Goal: Participate in discussion: Engage in conversation with other users on a specific topic

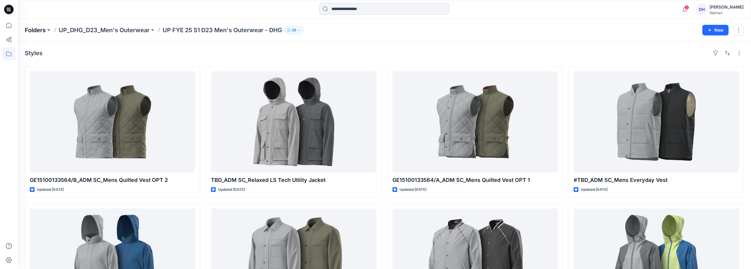
click at [42, 31] on p "Folders" at bounding box center [35, 30] width 21 height 8
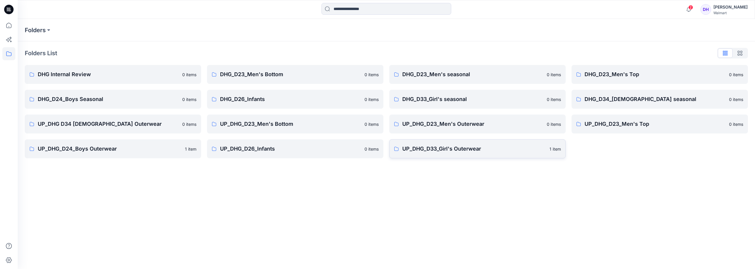
click at [464, 153] on link "UP_DHG_D33_Girl's Outerwear 1 item" at bounding box center [477, 148] width 176 height 19
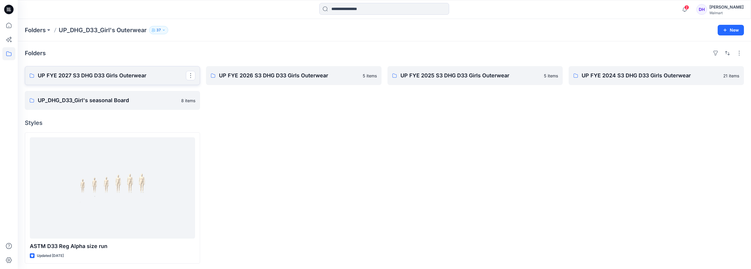
click at [148, 73] on p "UP FYE 2027 S3 DHG D33 Girls Outerwear" at bounding box center [112, 75] width 148 height 8
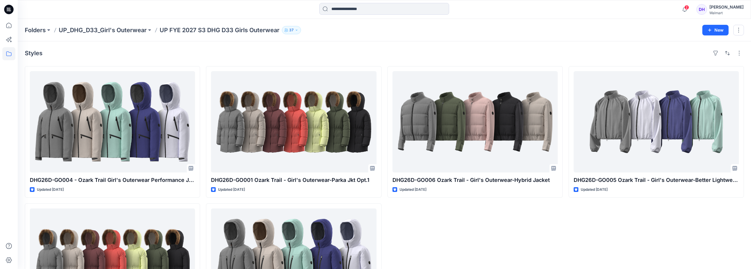
drag, startPoint x: 462, startPoint y: 252, endPoint x: 459, endPoint y: 212, distance: 40.2
drag, startPoint x: 459, startPoint y: 212, endPoint x: 441, endPoint y: 231, distance: 26.9
click at [442, 246] on div "DHG26D-GO006 Ozark Trail - Girl's Outerwear-Hybrid Jacket Updated 2 days ago" at bounding box center [474, 200] width 175 height 269
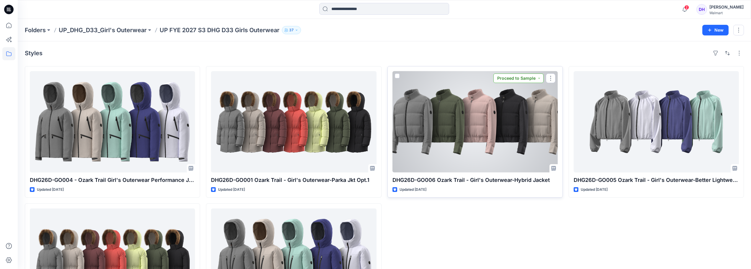
click at [540, 77] on button "Proceed to Sample" at bounding box center [518, 77] width 50 height 9
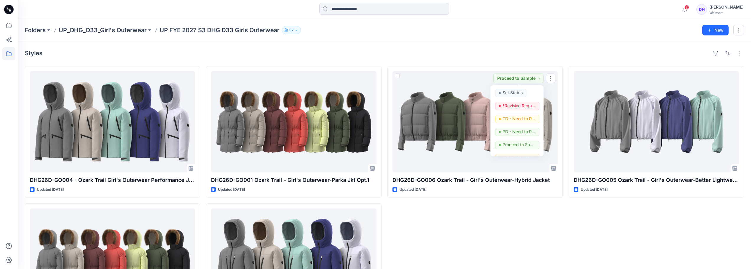
click at [541, 60] on div "Styles DHG26D-GO004 - Ozark Trail Girl's Outerwear Performance Jkt Opt.2 Update…" at bounding box center [384, 191] width 733 height 300
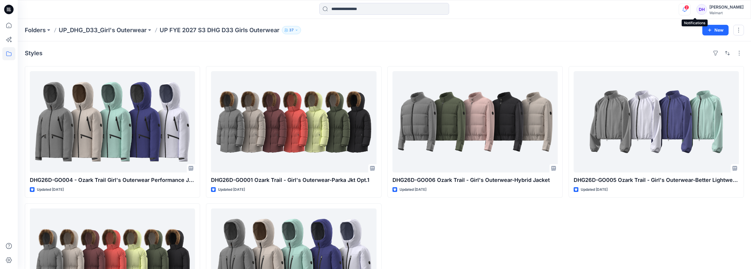
click at [690, 4] on icon "button" at bounding box center [684, 10] width 11 height 12
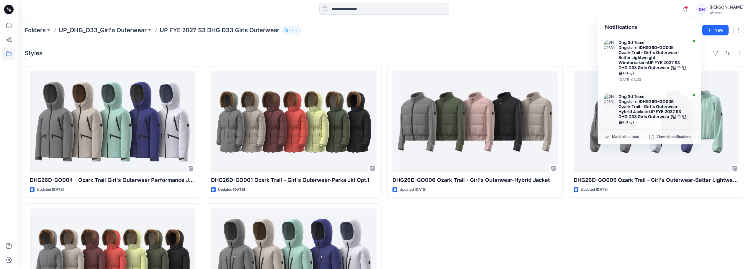
click at [514, 261] on div "DHG26D-GO006 Ozark Trail - Girl's Outerwear-Hybrid Jacket Updated 2 days ago" at bounding box center [474, 200] width 175 height 269
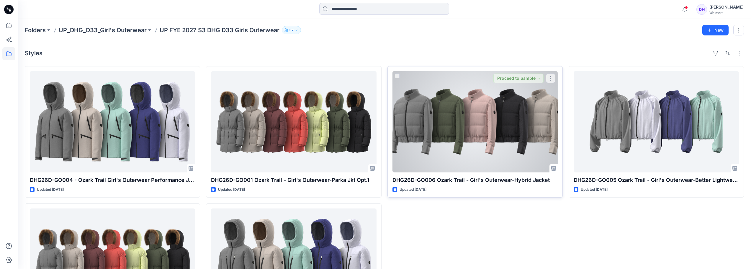
drag, startPoint x: 499, startPoint y: 257, endPoint x: 494, endPoint y: 181, distance: 76.3
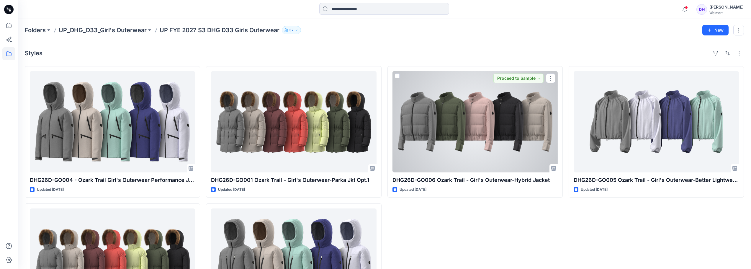
drag, startPoint x: 494, startPoint y: 181, endPoint x: 672, endPoint y: 131, distance: 184.6
click at [672, 131] on div at bounding box center [656, 121] width 165 height 101
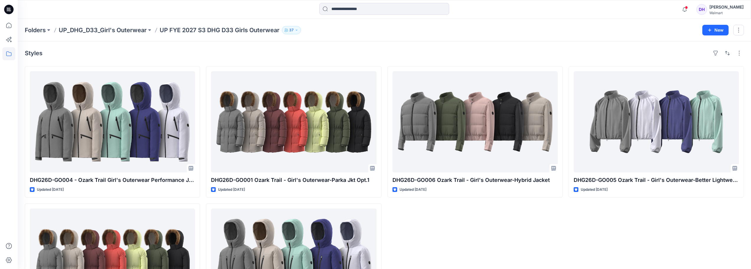
drag, startPoint x: 478, startPoint y: 252, endPoint x: 474, endPoint y: 208, distance: 44.1
drag, startPoint x: 474, startPoint y: 208, endPoint x: 456, endPoint y: 215, distance: 19.2
click at [456, 215] on div "DHG26D-GO006 Ozark Trail - Girl's Outerwear-Hybrid Jacket Updated 2 days ago" at bounding box center [474, 200] width 175 height 269
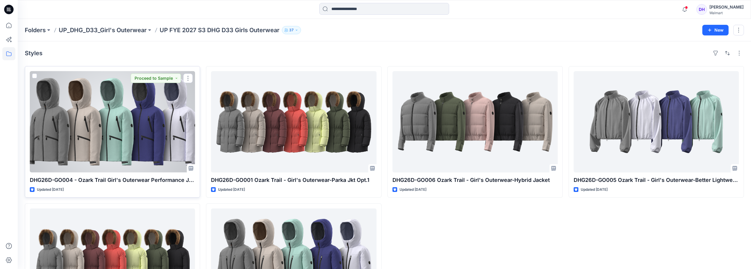
click at [164, 103] on div at bounding box center [112, 121] width 165 height 101
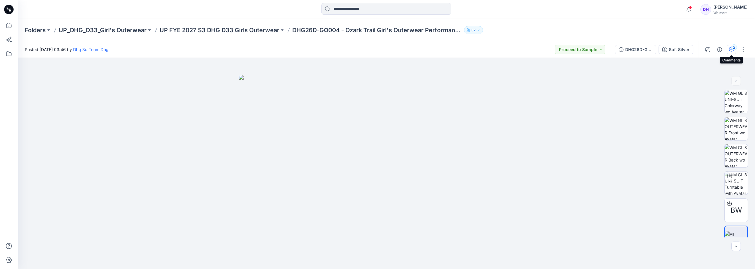
click at [734, 53] on button "2" at bounding box center [731, 49] width 9 height 9
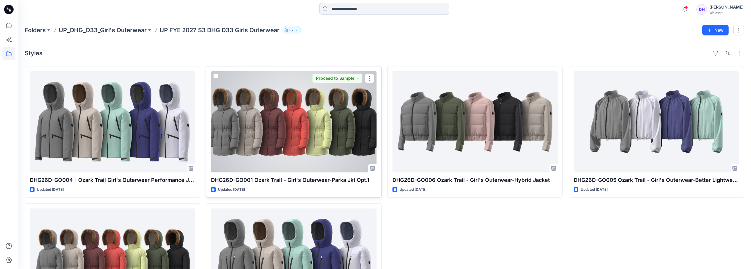
click at [329, 150] on div at bounding box center [293, 121] width 165 height 101
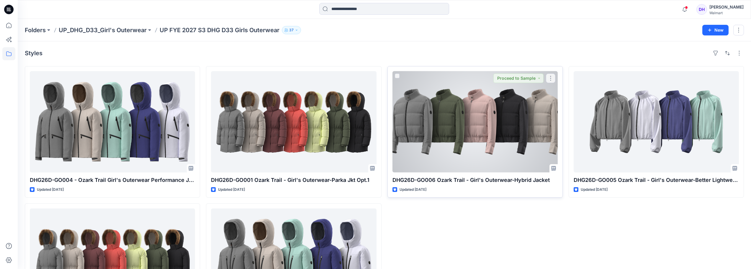
click at [469, 165] on div at bounding box center [474, 121] width 165 height 101
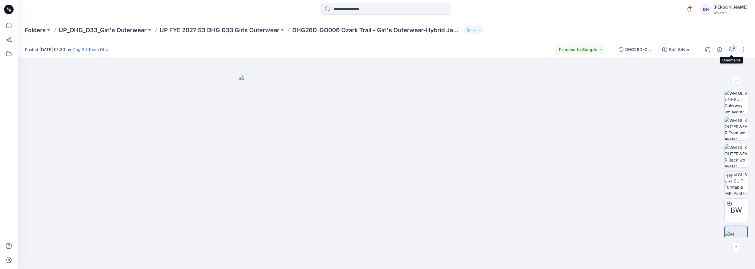
click at [731, 49] on icon "button" at bounding box center [732, 49] width 2 height 0
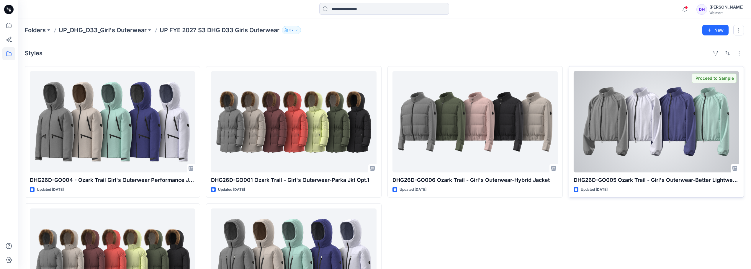
click at [627, 159] on div at bounding box center [656, 121] width 165 height 101
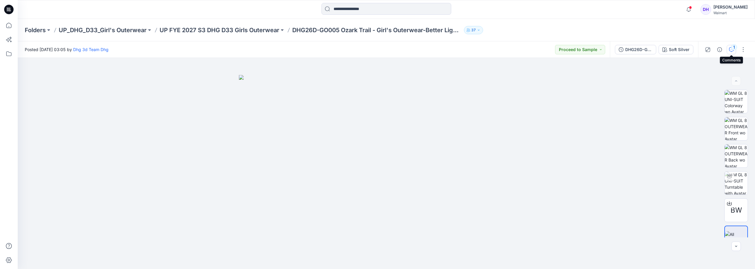
click at [731, 51] on icon "button" at bounding box center [731, 49] width 5 height 5
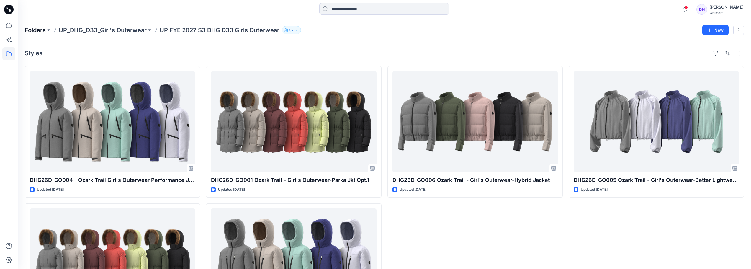
click at [41, 31] on p "Folders" at bounding box center [35, 30] width 21 height 8
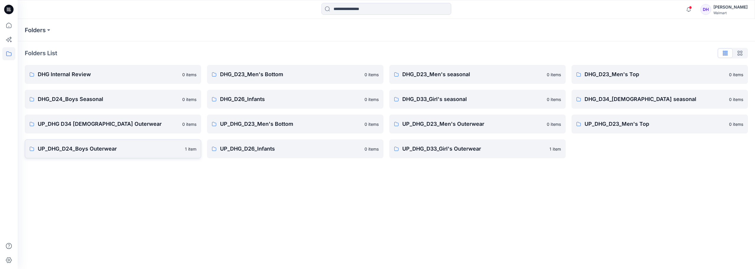
click at [83, 153] on link "UP_DHG_D24_Boys Outerwear 1 item" at bounding box center [113, 148] width 176 height 19
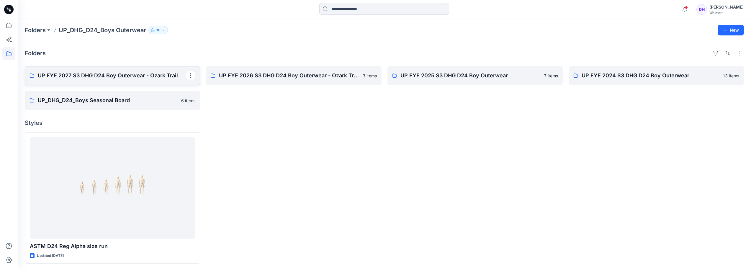
click at [158, 78] on p "UP FYE 2027 S3 DHG D24 Boy Outerwear - Ozark Trail" at bounding box center [112, 75] width 148 height 8
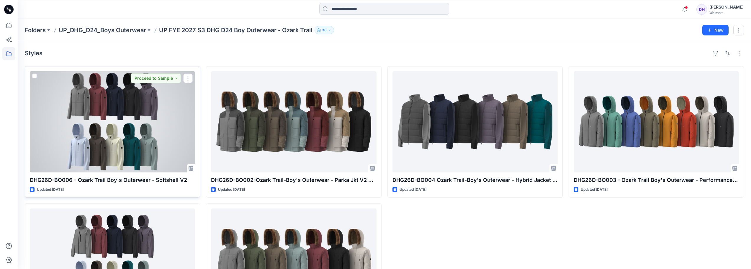
click at [132, 129] on div at bounding box center [112, 121] width 165 height 101
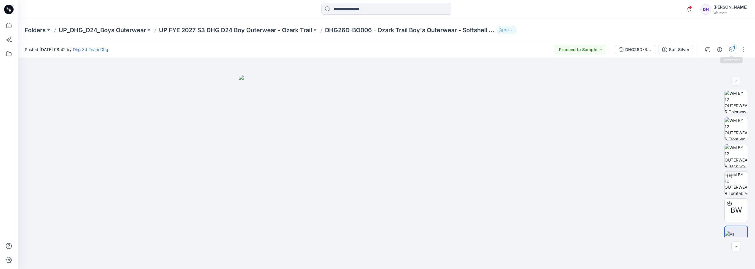
click at [734, 49] on div "1" at bounding box center [734, 47] width 6 height 6
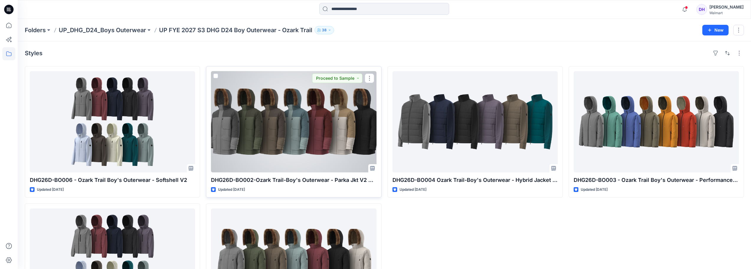
click at [284, 148] on div at bounding box center [293, 121] width 165 height 101
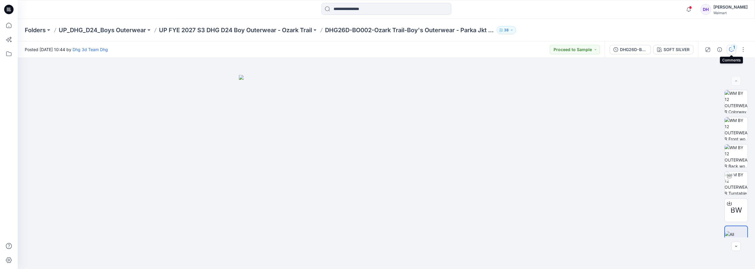
click at [730, 50] on icon "button" at bounding box center [731, 49] width 5 height 5
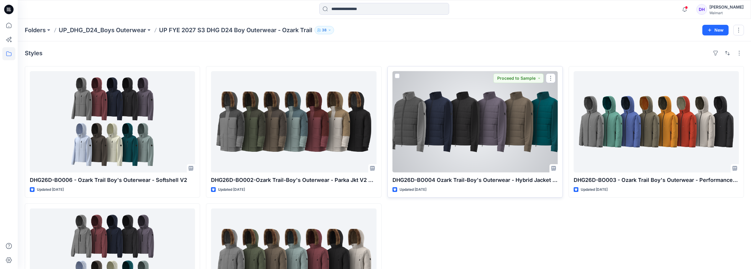
click at [464, 142] on div at bounding box center [474, 121] width 165 height 101
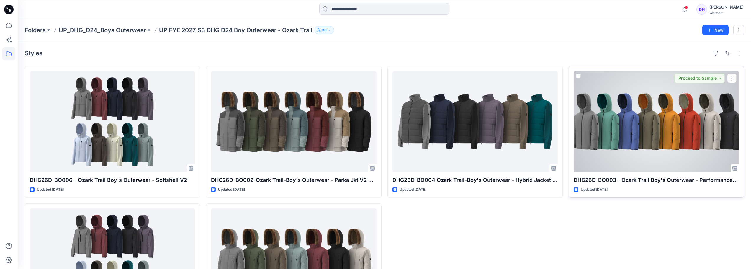
click at [643, 112] on div at bounding box center [656, 121] width 165 height 101
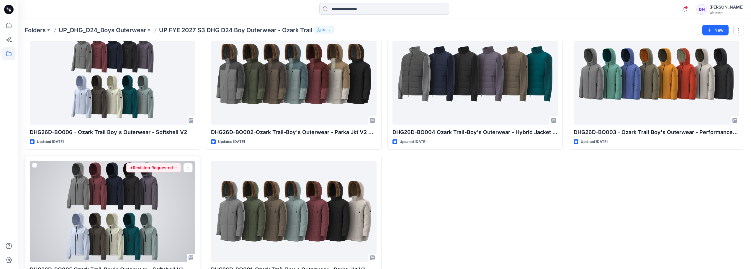
scroll to position [73, 0]
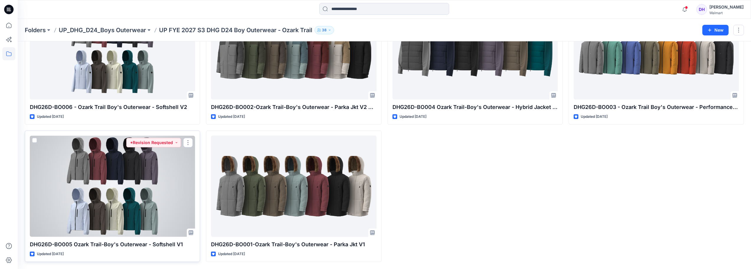
click at [163, 196] on div at bounding box center [112, 185] width 165 height 101
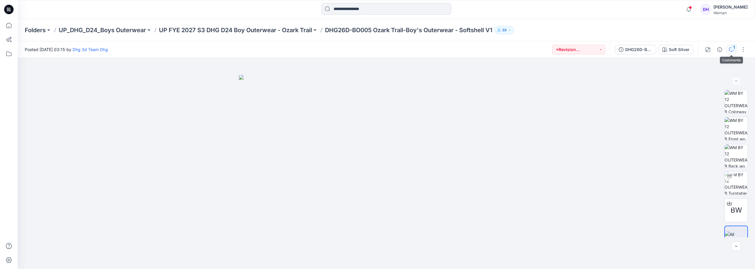
click at [734, 49] on div "1" at bounding box center [734, 47] width 6 height 6
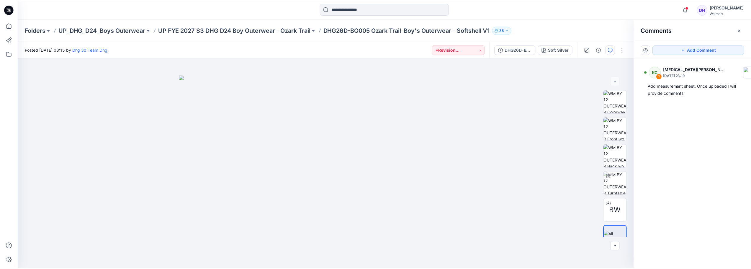
scroll to position [73, 0]
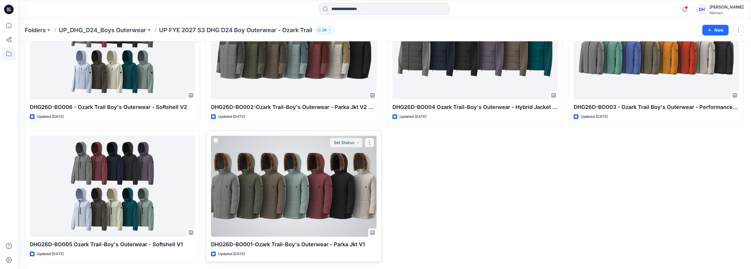
click at [337, 184] on div at bounding box center [293, 185] width 165 height 101
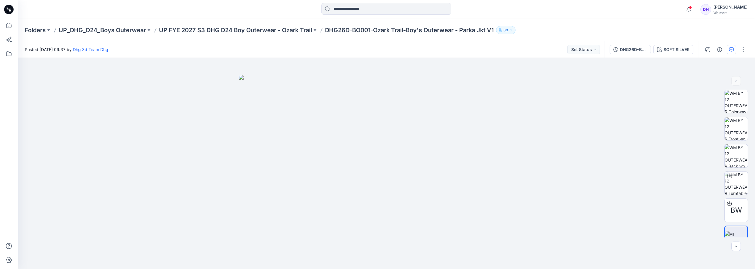
click at [730, 50] on icon "button" at bounding box center [731, 49] width 5 height 5
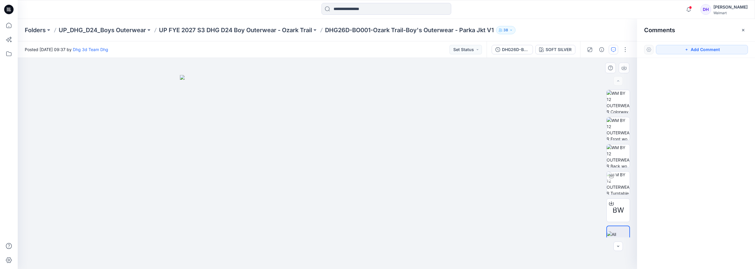
click at [551, 88] on div at bounding box center [328, 163] width 620 height 211
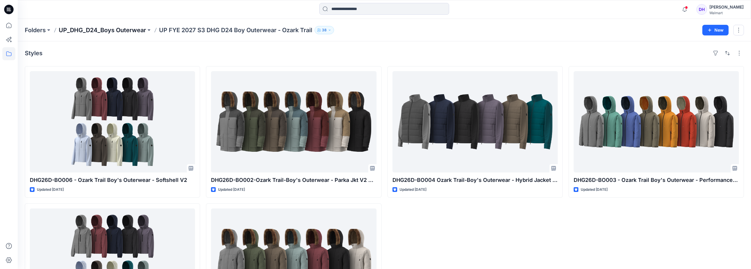
click at [126, 27] on p "UP_DHG_D24_Boys Outerwear" at bounding box center [102, 30] width 87 height 8
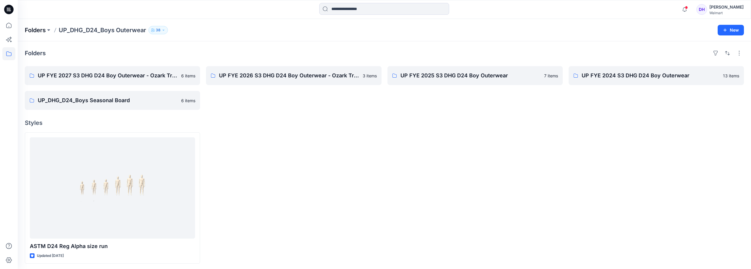
click at [42, 29] on p "Folders" at bounding box center [35, 30] width 21 height 8
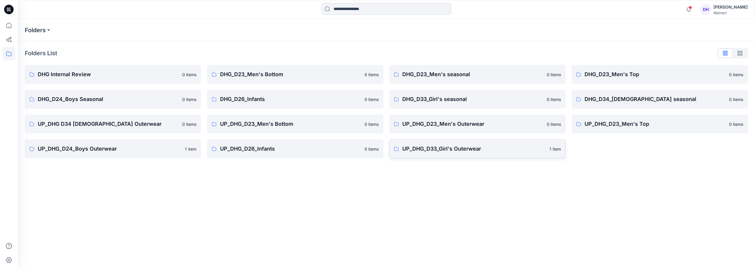
click at [444, 148] on p "UP_DHG_D33_Girl's Outerwear" at bounding box center [474, 149] width 144 height 8
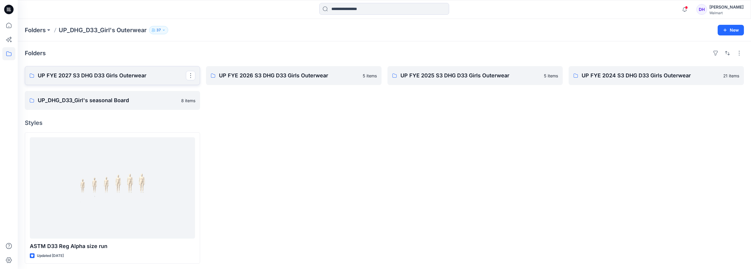
click at [130, 75] on p "UP FYE 2027 S3 DHG D33 Girls Outerwear" at bounding box center [112, 75] width 148 height 8
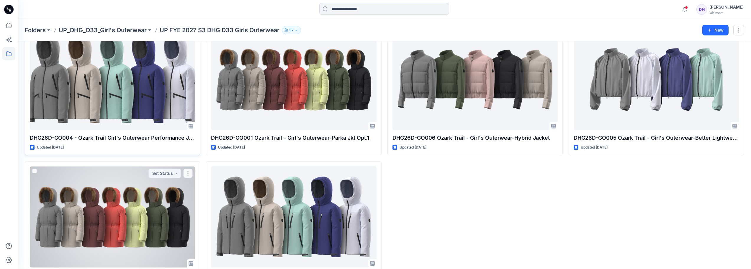
scroll to position [14, 0]
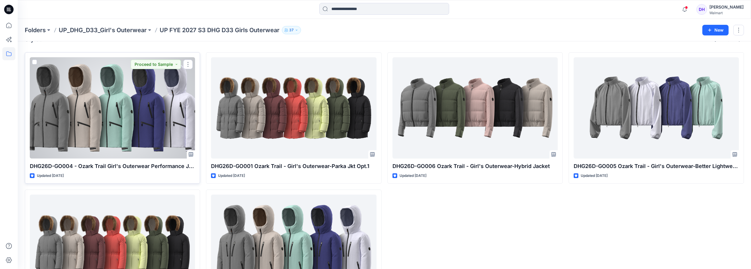
click at [151, 107] on div at bounding box center [112, 107] width 165 height 101
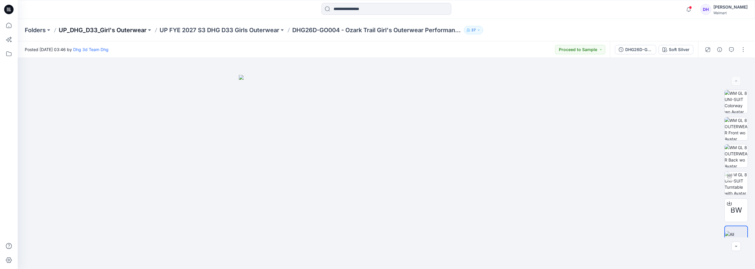
click at [96, 30] on p "UP_DHG_D33_Girl's Outerwear" at bounding box center [103, 30] width 88 height 8
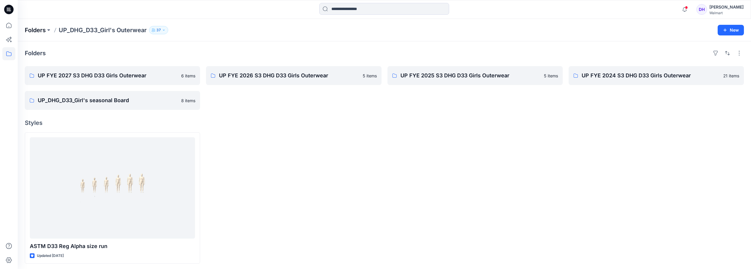
click at [32, 30] on p "Folders" at bounding box center [35, 30] width 21 height 8
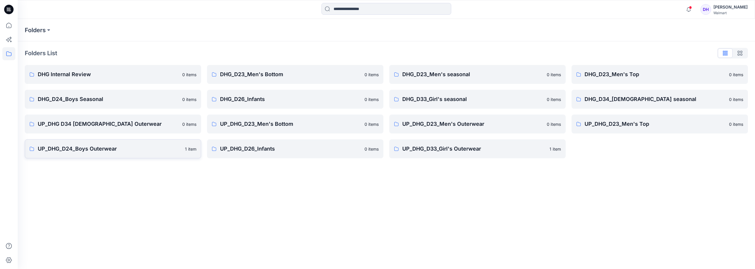
click at [130, 151] on p "UP_DHG_D24_Boys Outerwear" at bounding box center [110, 149] width 144 height 8
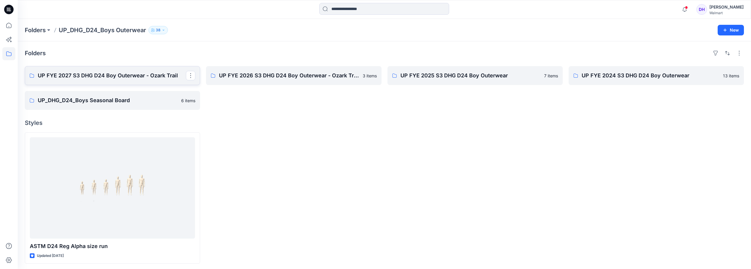
click at [162, 78] on p "UP FYE 2027 S3 DHG D24 Boy Outerwear - Ozark Trail" at bounding box center [112, 75] width 148 height 8
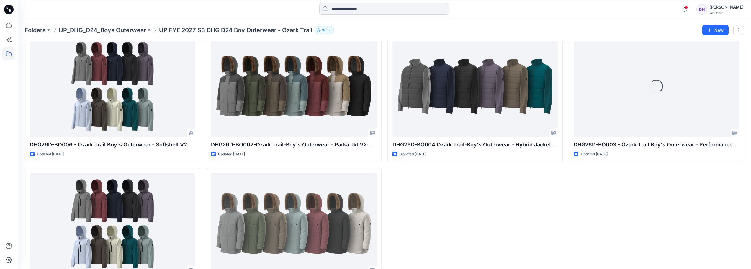
scroll to position [73, 0]
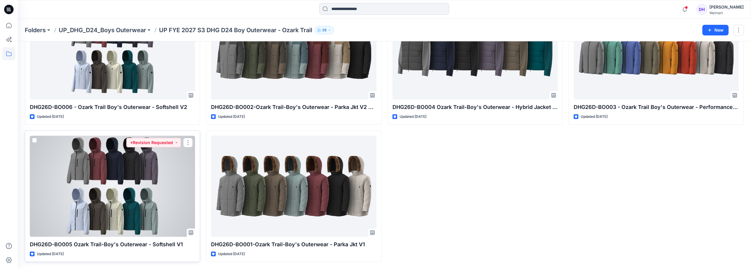
click at [154, 182] on div at bounding box center [112, 185] width 165 height 101
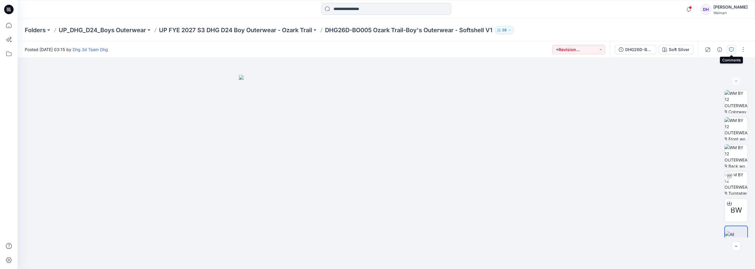
click at [732, 51] on icon "button" at bounding box center [731, 49] width 5 height 5
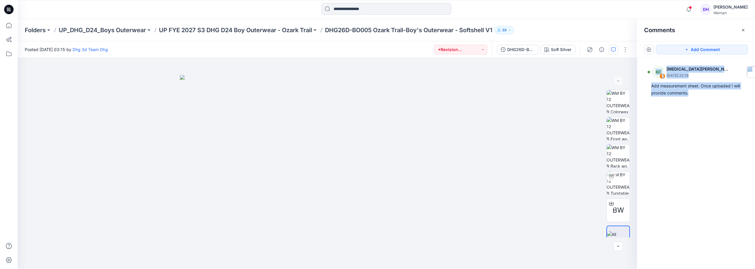
drag, startPoint x: 680, startPoint y: 92, endPoint x: 638, endPoint y: 86, distance: 42.9
click at [638, 86] on div "KC 1 Kyra Cobb September 12, 2025 23:19 Add measurement sheet. Once uploaded I …" at bounding box center [696, 152] width 118 height 189
click at [564, 143] on div at bounding box center [328, 163] width 620 height 211
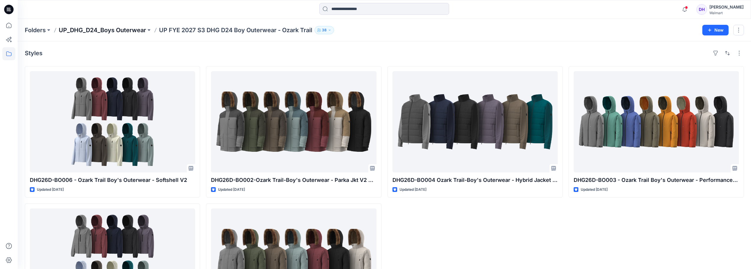
click at [117, 33] on p "UP_DHG_D24_Boys Outerwear" at bounding box center [102, 30] width 87 height 8
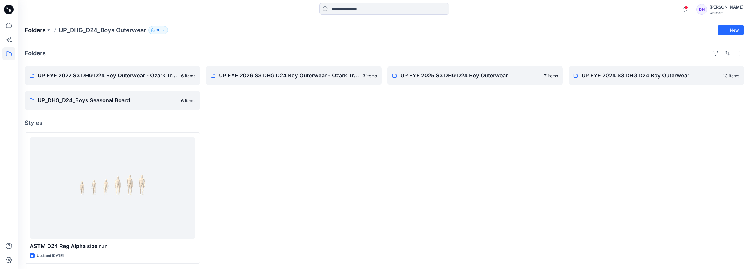
click at [41, 30] on p "Folders" at bounding box center [35, 30] width 21 height 8
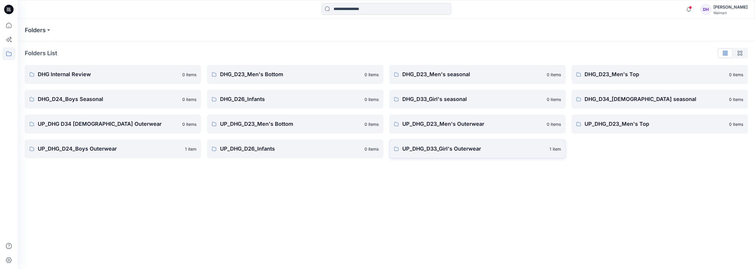
click at [454, 153] on link "UP_DHG_D33_Girl's Outerwear 1 item" at bounding box center [477, 148] width 176 height 19
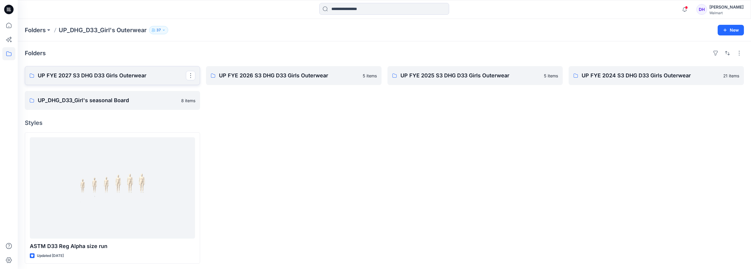
click at [124, 76] on p "UP FYE 2027 S3 DHG D33 Girls Outerwear" at bounding box center [112, 75] width 148 height 8
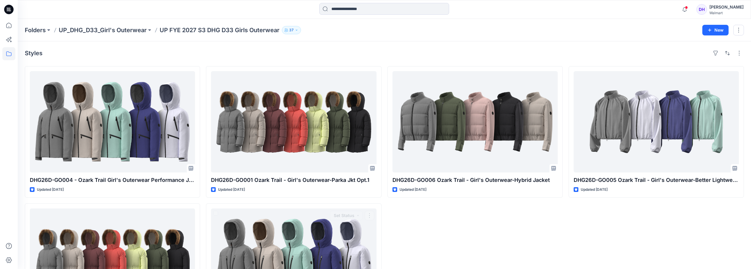
click at [552, 215] on div "DHG26D-GO006 Ozark Trail - Girl's Outerwear-Hybrid Jacket Updated 2 days ago" at bounding box center [474, 200] width 175 height 269
click at [41, 28] on p "Folders" at bounding box center [35, 30] width 21 height 8
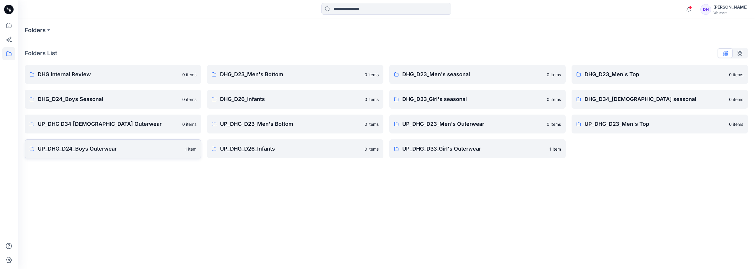
click at [108, 153] on link "UP_DHG_D24_Boys Outerwear 1 item" at bounding box center [113, 148] width 176 height 19
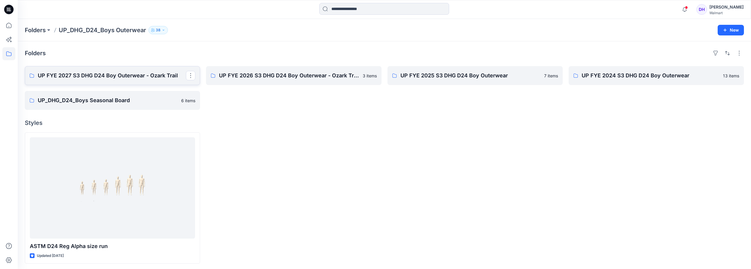
click at [109, 75] on p "UP FYE 2027 S3 DHG D24 Boy Outerwear - Ozark Trail" at bounding box center [112, 75] width 148 height 8
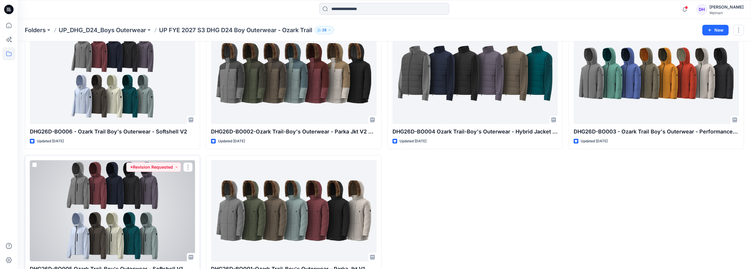
scroll to position [73, 0]
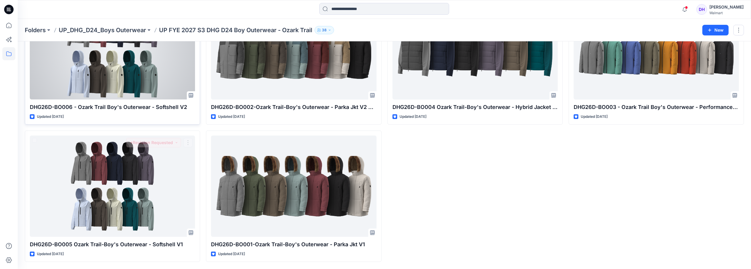
click at [130, 70] on div at bounding box center [112, 48] width 165 height 101
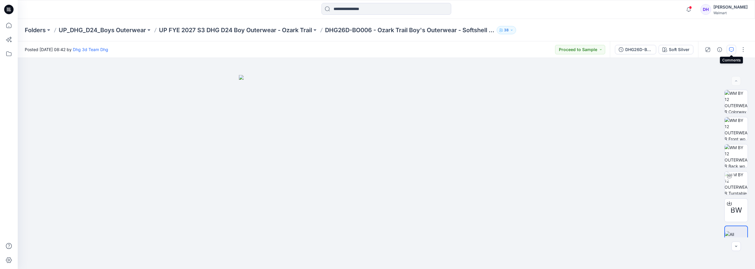
click at [732, 49] on icon "button" at bounding box center [731, 49] width 5 height 5
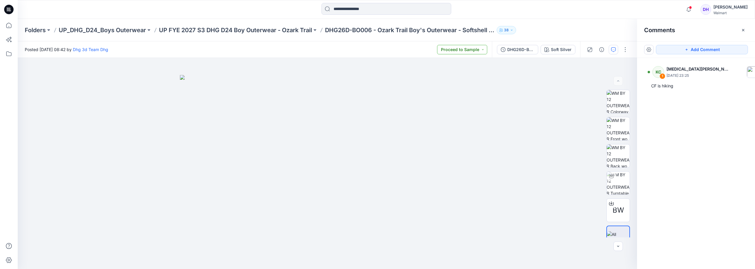
click at [483, 50] on button "Proceed to Sample" at bounding box center [462, 49] width 50 height 9
click at [520, 96] on div at bounding box center [328, 163] width 620 height 211
click at [249, 32] on p "UP FYE 2027 S3 DHG D24 Boy Outerwear - Ozark Trail" at bounding box center [235, 30] width 153 height 8
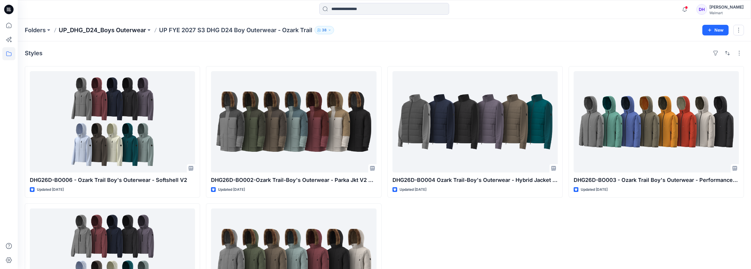
click at [103, 30] on p "UP_DHG_D24_Boys Outerwear" at bounding box center [102, 30] width 87 height 8
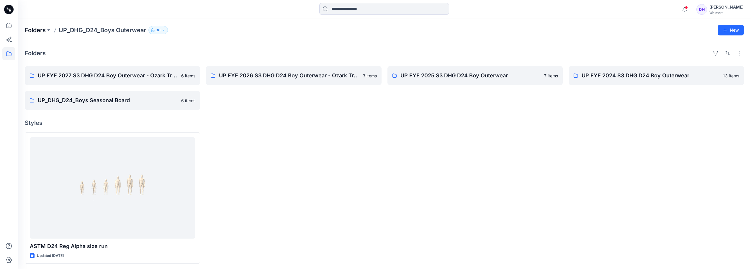
click at [35, 31] on p "Folders" at bounding box center [35, 30] width 21 height 8
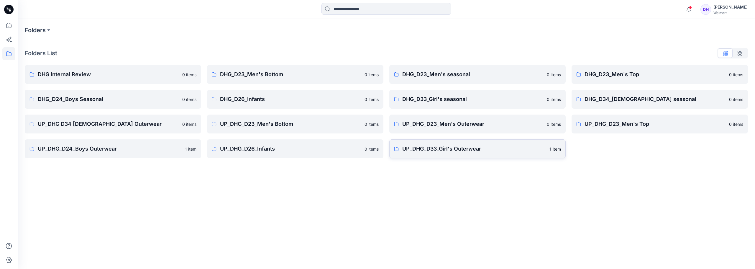
click at [454, 154] on link "UP_DHG_D33_Girl's Outerwear 1 item" at bounding box center [477, 148] width 176 height 19
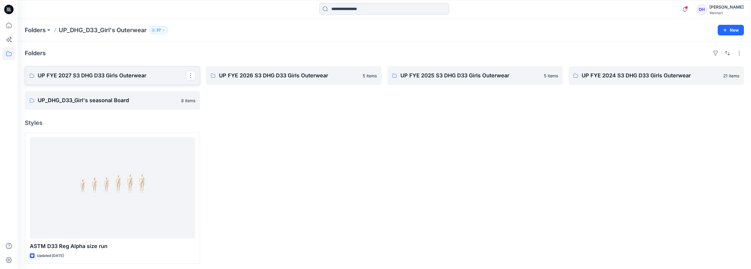
click at [100, 77] on p "UP FYE 2027 S3 DHG D33 Girls Outerwear" at bounding box center [112, 75] width 148 height 8
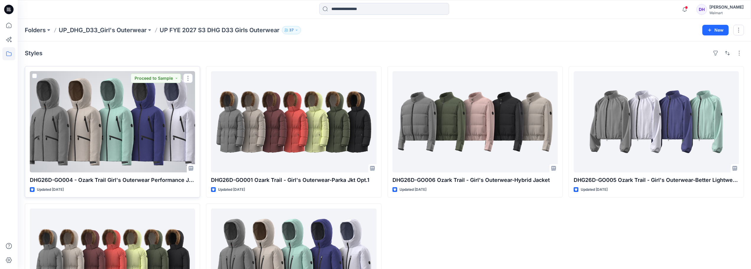
click at [160, 102] on div at bounding box center [112, 121] width 165 height 101
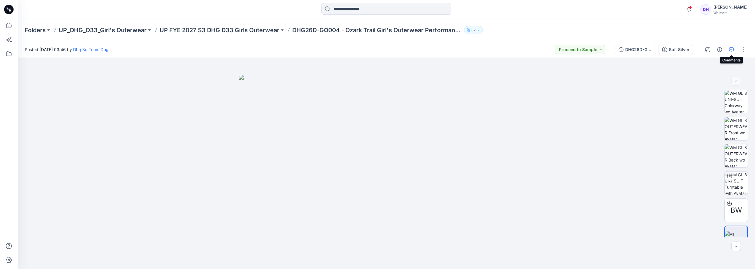
click at [729, 51] on button "button" at bounding box center [731, 49] width 9 height 9
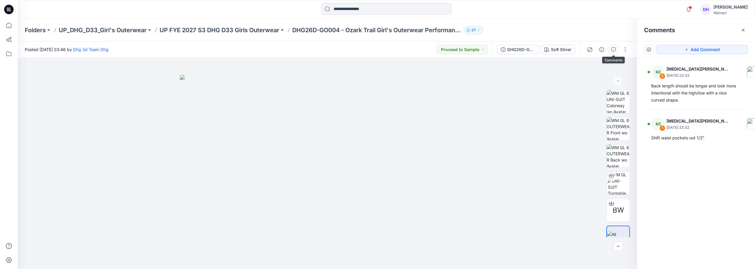
click at [100, 35] on div "Folders UP_DHG_D33_Girl's Outerwear UP FYE 2027 S3 DHG D33 Girls Outerwear DHG2…" at bounding box center [387, 30] width 738 height 22
click at [100, 33] on p "UP_DHG_D33_Girl's Outerwear" at bounding box center [103, 30] width 88 height 8
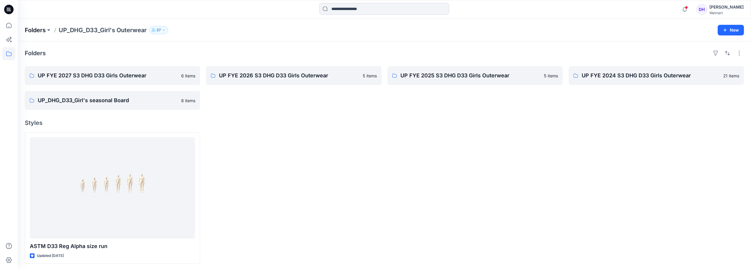
click at [40, 26] on p "Folders" at bounding box center [35, 30] width 21 height 8
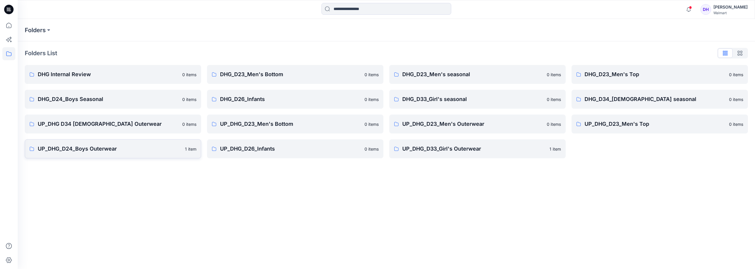
click at [103, 147] on p "UP_DHG_D24_Boys Outerwear" at bounding box center [110, 149] width 144 height 8
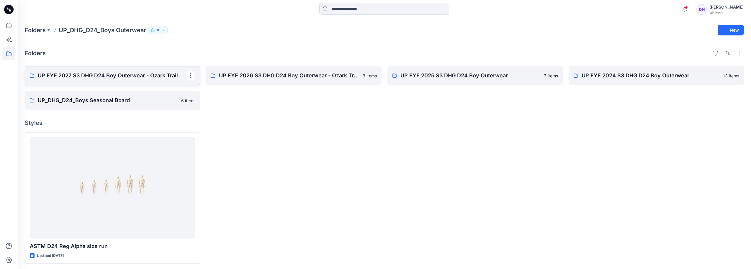
click at [128, 75] on p "UP FYE 2027 S3 DHG D24 Boy Outerwear - Ozark Trail" at bounding box center [112, 75] width 148 height 8
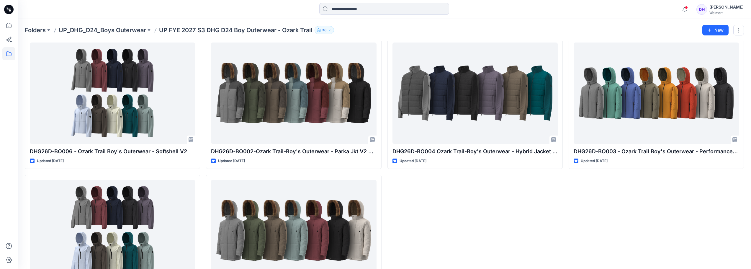
scroll to position [59, 0]
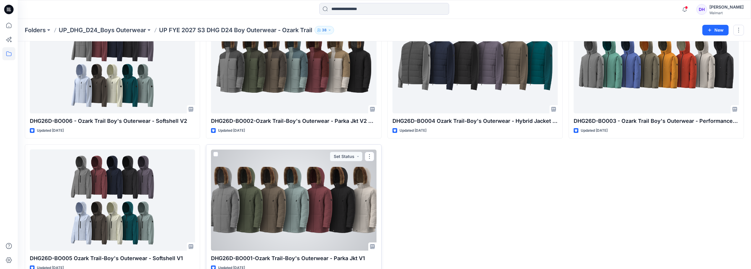
click at [322, 182] on div at bounding box center [293, 199] width 165 height 101
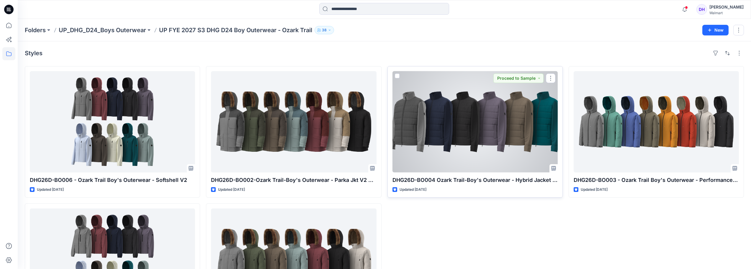
click at [474, 143] on div at bounding box center [474, 121] width 165 height 101
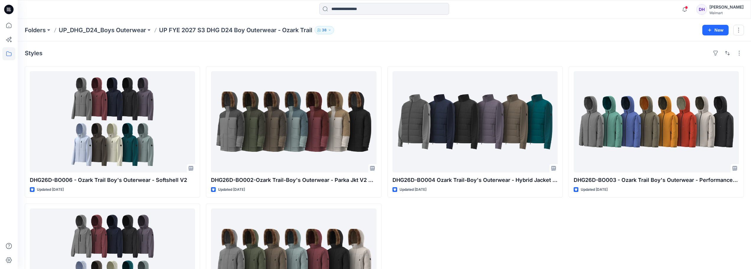
click at [640, 238] on div "DHG26D-BO003 - Ozark Trail Boy's Outerwear - Performance Jacket Opt 2 Updated 2…" at bounding box center [656, 200] width 175 height 269
drag, startPoint x: 470, startPoint y: 245, endPoint x: 406, endPoint y: 246, distance: 64.3
click at [470, 245] on div "DHG26D-BO004 Ozark Trail-Boy's Outerwear - Hybrid Jacket Opt.1 Updated [DATE]" at bounding box center [474, 200] width 175 height 269
click at [515, 233] on div "DHG26D-BO004 Ozark Trail-Boy's Outerwear - Hybrid Jacket Opt.1 Updated [DATE]" at bounding box center [474, 200] width 175 height 269
click at [540, 248] on div "DHG26D-BO004 Ozark Trail-Boy's Outerwear - Hybrid Jacket Opt.1 Updated [DATE]" at bounding box center [474, 200] width 175 height 269
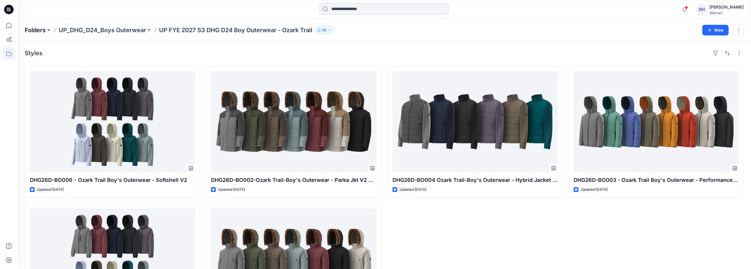
click at [42, 32] on p "Folders" at bounding box center [35, 30] width 21 height 8
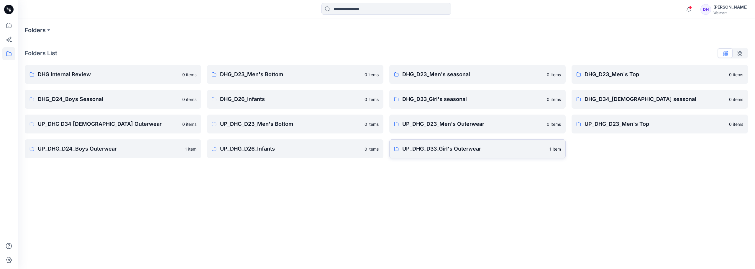
click at [443, 153] on link "UP_DHG_D33_Girl's Outerwear 1 item" at bounding box center [477, 148] width 176 height 19
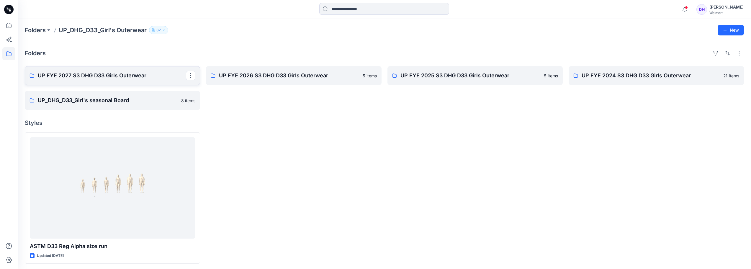
click at [135, 81] on link "UP FYE 2027 S3 DHG D33 Girls Outerwear" at bounding box center [112, 75] width 175 height 19
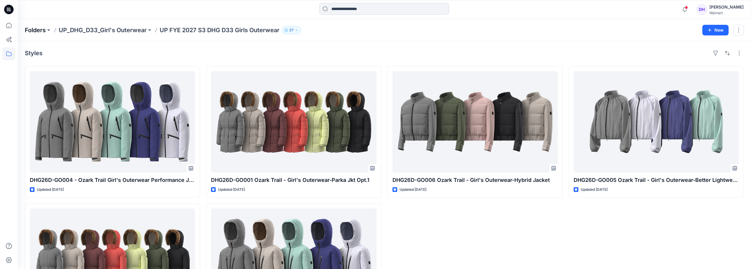
click at [46, 30] on button at bounding box center [49, 30] width 6 height 8
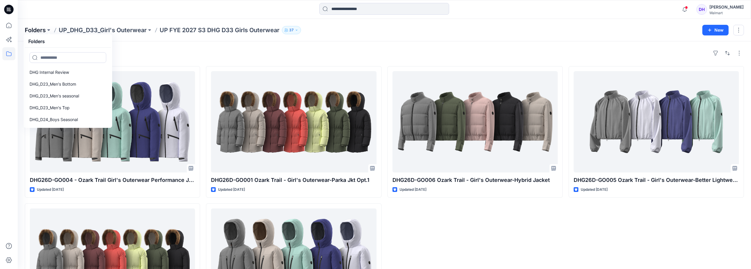
click at [34, 31] on p "Folders" at bounding box center [35, 30] width 21 height 8
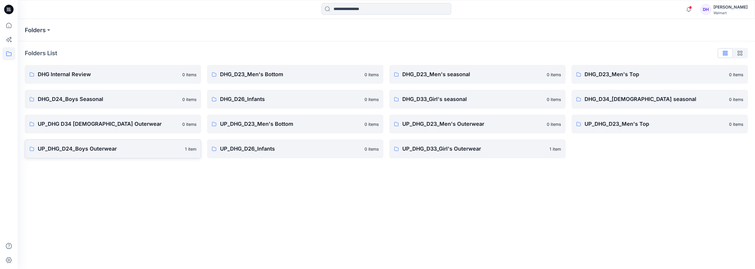
click at [126, 153] on link "UP_DHG_D24_Boys Outerwear 1 item" at bounding box center [113, 148] width 176 height 19
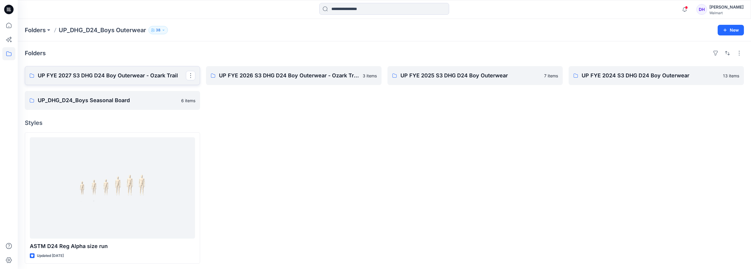
click at [112, 80] on link "UP FYE 2027 S3 DHG D24 Boy Outerwear - Ozark Trail" at bounding box center [112, 75] width 175 height 19
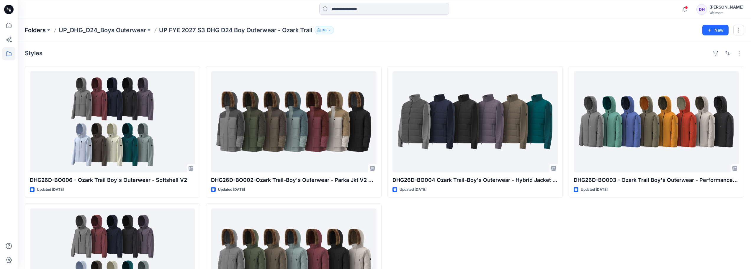
click at [38, 29] on p "Folders" at bounding box center [35, 30] width 21 height 8
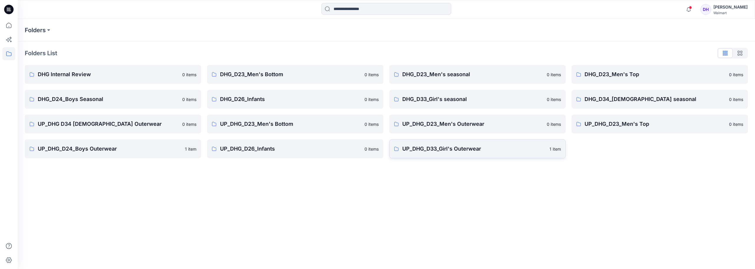
click at [448, 147] on p "UP_DHG_D33_Girl's Outerwear" at bounding box center [474, 149] width 144 height 8
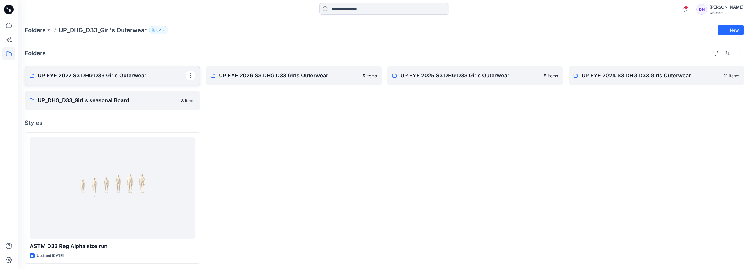
click at [115, 75] on p "UP FYE 2027 S3 DHG D33 Girls Outerwear" at bounding box center [112, 75] width 148 height 8
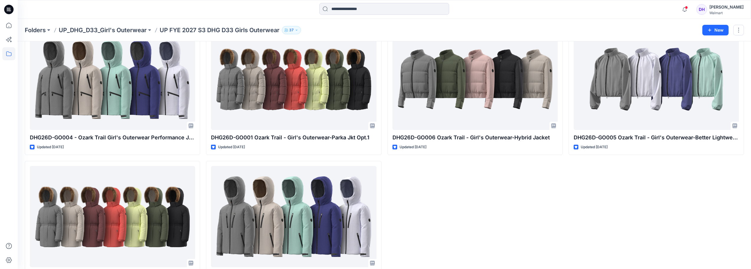
scroll to position [30, 0]
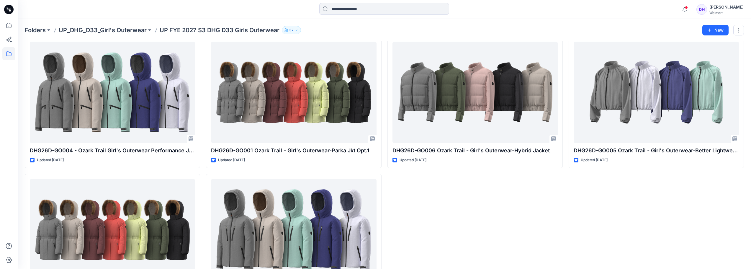
click at [619, 218] on div "DHG26D-GO005 Ozark Trail - Girl's Outerwear-Better Lightweight Windbreaker Upda…" at bounding box center [656, 171] width 175 height 269
click at [339, 31] on div "Folders UP_DHG_D33_Girl's Outerwear UP FYE 2027 S3 DHG D33 Girls Outerwear 37" at bounding box center [361, 30] width 673 height 8
click at [353, 34] on div "Folders UP_DHG_D33_Girl's Outerwear UP FYE 2027 S3 DHG D33 Girls Outerwear 37 N…" at bounding box center [384, 30] width 733 height 22
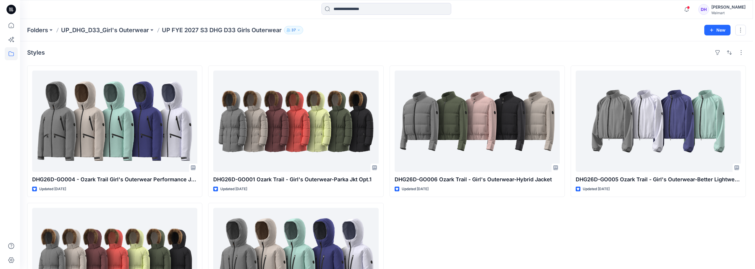
scroll to position [0, 0]
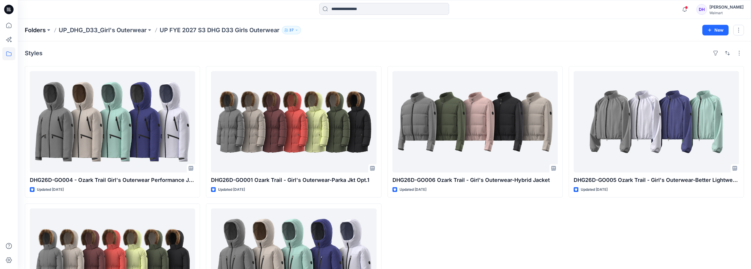
click at [40, 30] on p "Folders" at bounding box center [35, 30] width 21 height 8
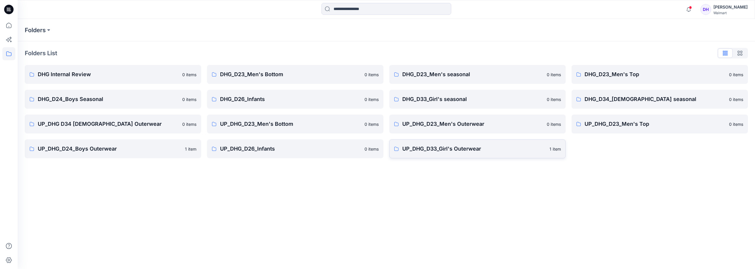
click at [451, 150] on p "UP_DHG_D33_Girl's Outerwear" at bounding box center [474, 149] width 144 height 8
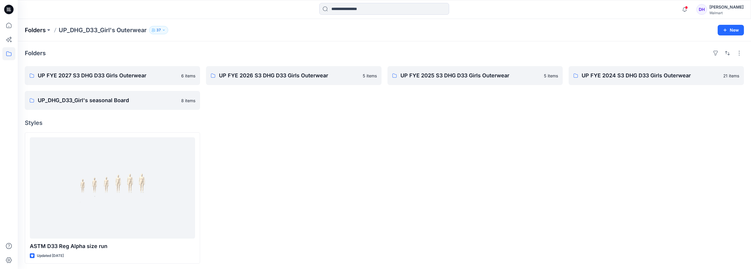
click at [35, 30] on p "Folders" at bounding box center [35, 30] width 21 height 8
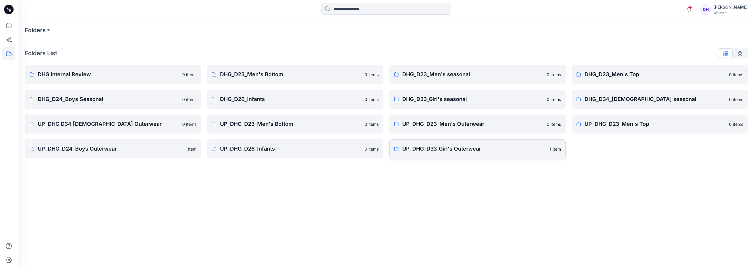
click at [452, 150] on p "UP_DHG_D33_Girl's Outerwear" at bounding box center [474, 149] width 144 height 8
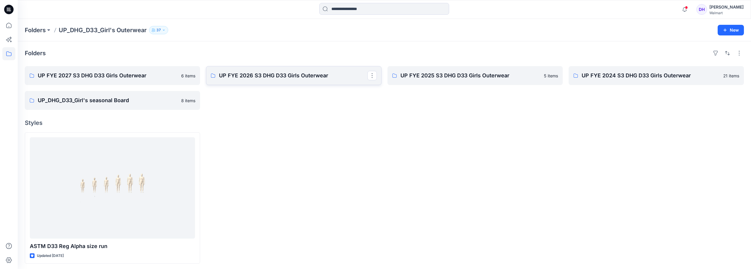
click at [298, 80] on link "UP FYE 2026 S3 DHG D33 Girls Outerwear" at bounding box center [293, 75] width 175 height 19
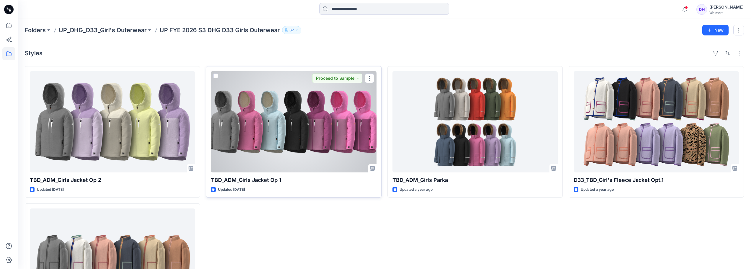
click at [277, 151] on div at bounding box center [293, 121] width 165 height 101
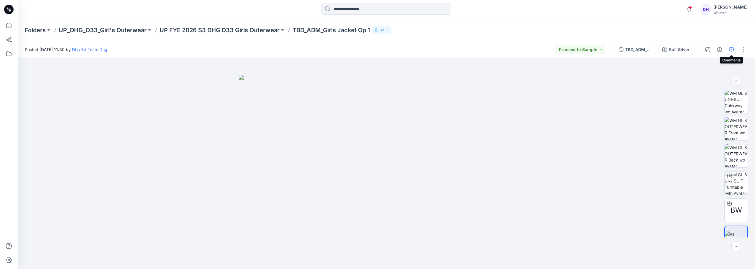
click at [728, 52] on button "button" at bounding box center [731, 49] width 9 height 9
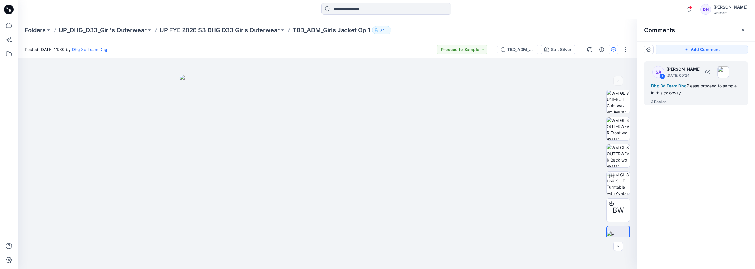
click at [660, 102] on div "2 Replies" at bounding box center [659, 102] width 15 height 6
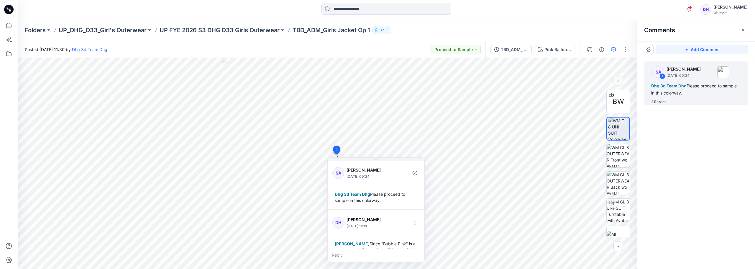
click at [725, 135] on div "SA 1 Sarah An November 18, 2024 09:24 Dhg 3d Team Dhg Please proceed to sample …" at bounding box center [696, 152] width 118 height 189
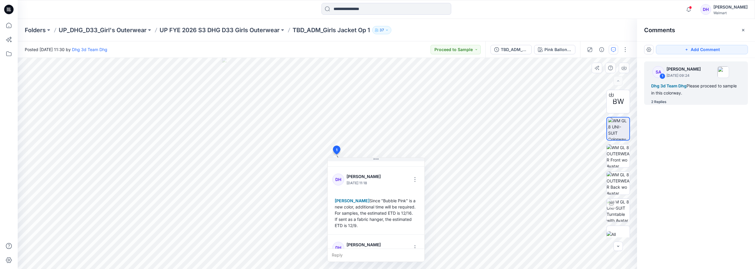
scroll to position [78, 0]
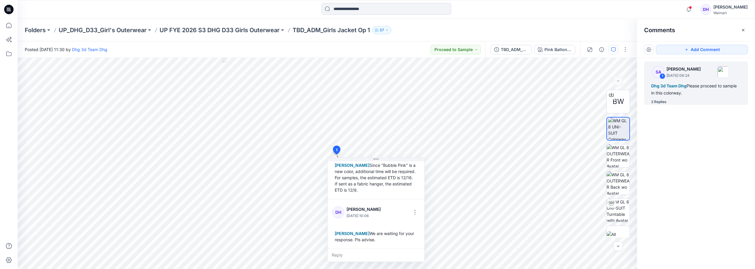
click at [701, 141] on div "SA 1 Sarah An November 18, 2024 09:24 Dhg 3d Team Dhg Please proceed to sample …" at bounding box center [696, 152] width 118 height 189
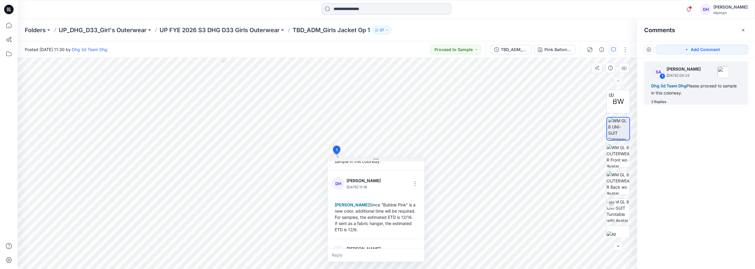
scroll to position [0, 0]
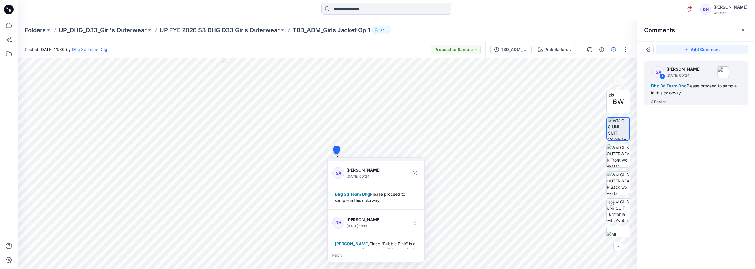
click at [718, 202] on div "SA 1 Sarah An November 18, 2024 09:24 Dhg 3d Team Dhg Please proceed to sample …" at bounding box center [696, 152] width 118 height 189
click at [702, 207] on div "SA 1 Sarah An November 18, 2024 09:24 Dhg 3d Team Dhg Please proceed to sample …" at bounding box center [696, 152] width 118 height 189
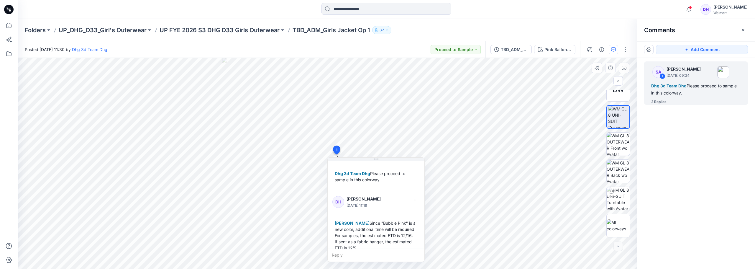
scroll to position [19, 0]
click at [723, 135] on div "SA 1 Sarah An November 18, 2024 09:24 Dhg 3d Team Dhg Please proceed to sample …" at bounding box center [696, 152] width 118 height 189
click at [560, 49] on div "Pink Ballon - Bubble Pink" at bounding box center [558, 49] width 27 height 6
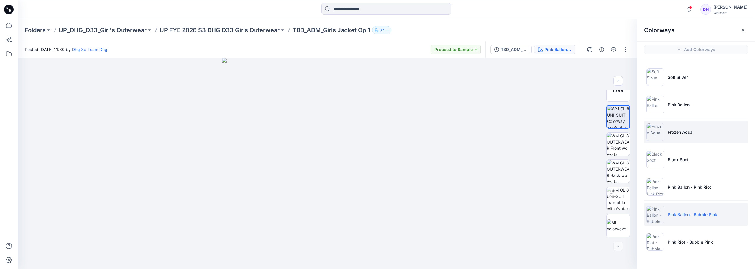
click at [681, 135] on p "Frozen Aqua" at bounding box center [680, 132] width 25 height 6
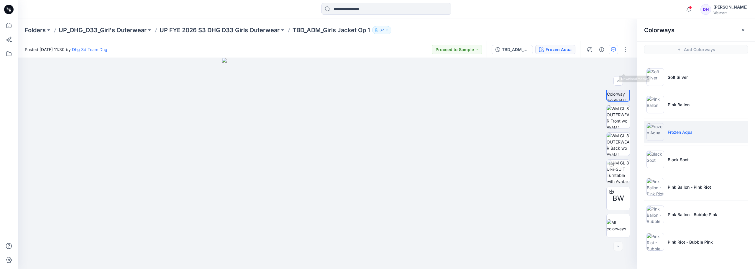
click at [614, 52] on button "button" at bounding box center [613, 49] width 9 height 9
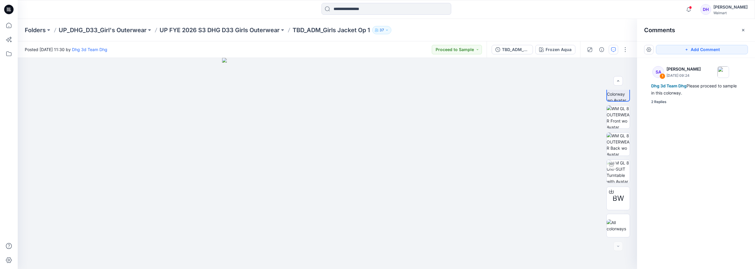
click at [614, 52] on button "button" at bounding box center [613, 49] width 9 height 9
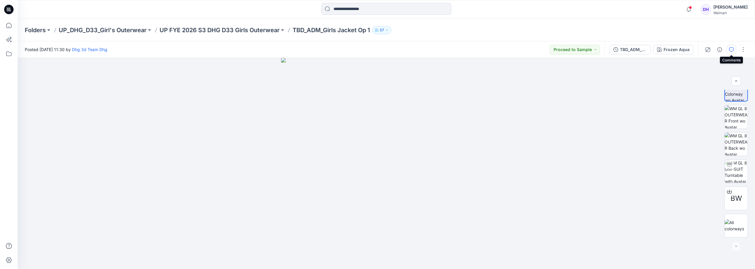
click at [731, 51] on icon "button" at bounding box center [731, 49] width 5 height 5
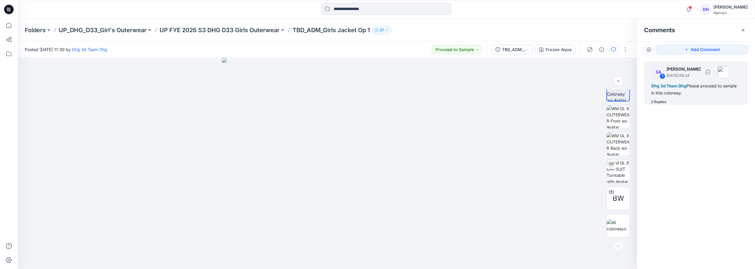
click at [661, 99] on div "2 Replies" at bounding box center [659, 102] width 15 height 6
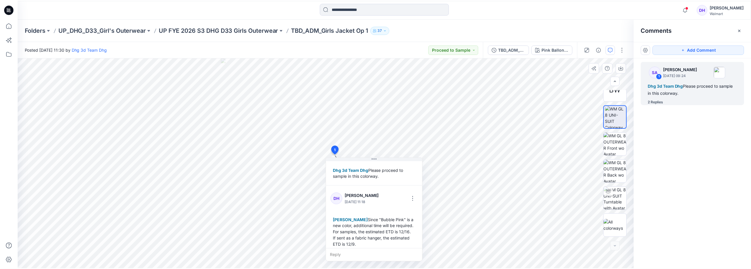
scroll to position [0, 0]
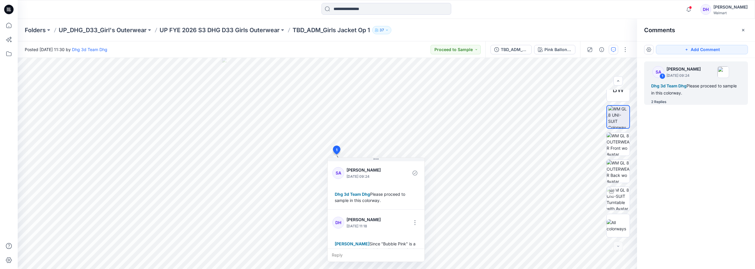
click at [705, 140] on div "SA 1 Sarah An November 18, 2024 09:24 Dhg 3d Team Dhg Please proceed to sample …" at bounding box center [696, 152] width 118 height 189
click at [249, 31] on p "UP FYE 2026 S3 DHG D33 Girls Outerwear" at bounding box center [220, 30] width 120 height 8
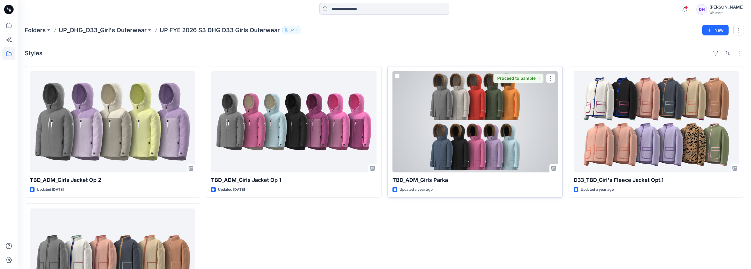
click at [495, 126] on div at bounding box center [474, 121] width 165 height 101
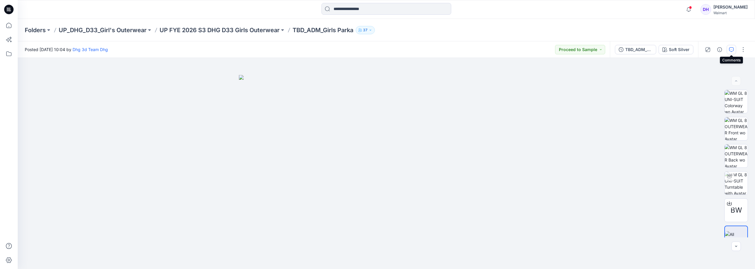
click at [732, 51] on icon "button" at bounding box center [731, 49] width 5 height 5
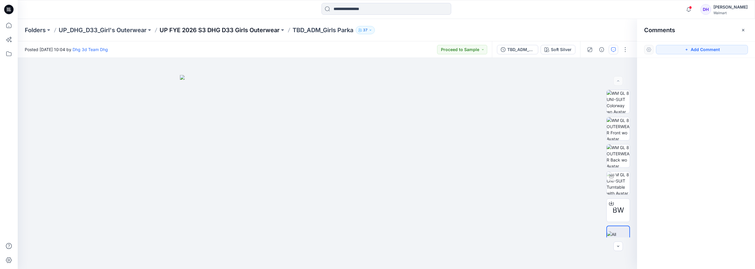
click at [217, 31] on p "UP FYE 2026 S3 DHG D33 Girls Outerwear" at bounding box center [220, 30] width 120 height 8
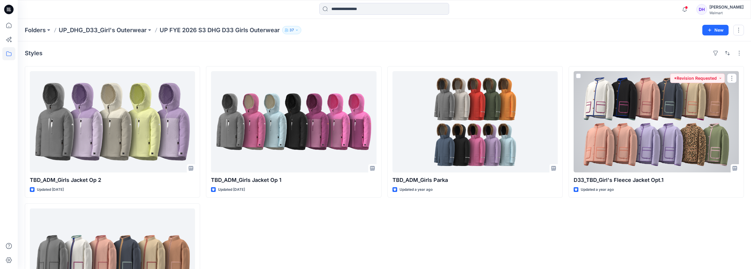
click at [666, 149] on div at bounding box center [656, 121] width 165 height 101
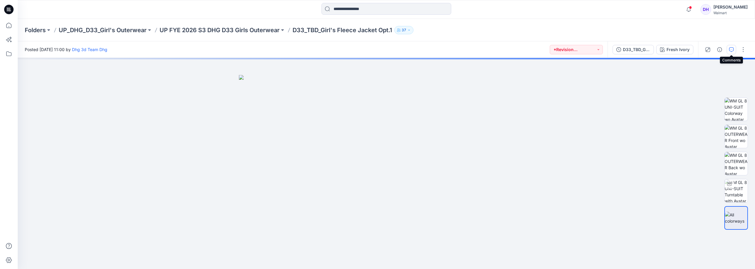
click at [735, 49] on button "button" at bounding box center [731, 49] width 9 height 9
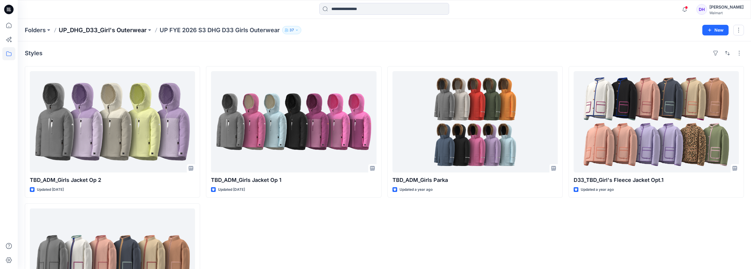
click at [123, 30] on p "UP_DHG_D33_Girl's Outerwear" at bounding box center [103, 30] width 88 height 8
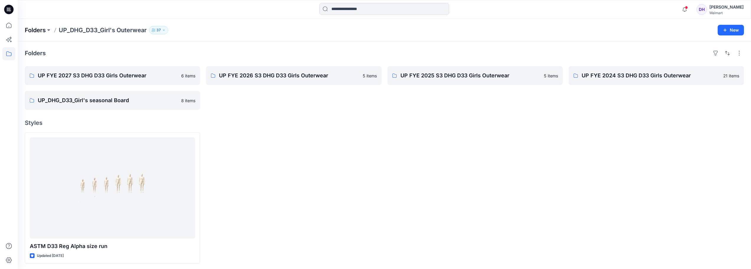
click at [42, 31] on p "Folders" at bounding box center [35, 30] width 21 height 8
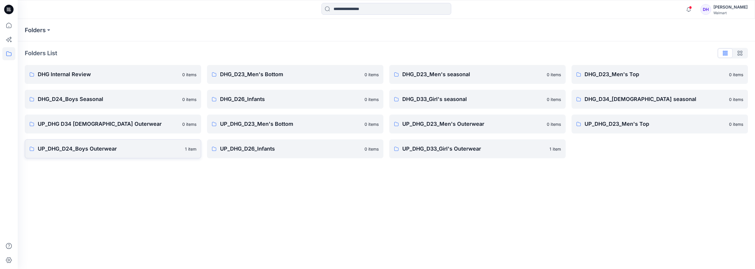
click at [100, 153] on link "UP_DHG_D24_Boys Outerwear 1 item" at bounding box center [113, 148] width 176 height 19
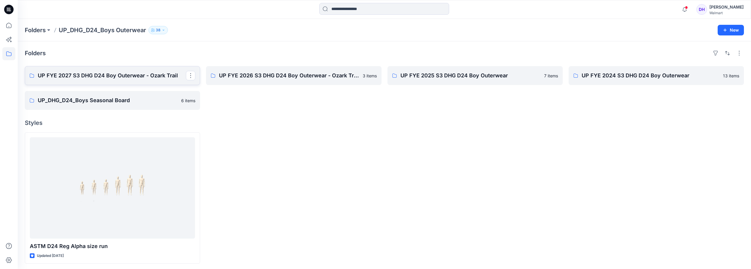
click at [79, 79] on p "UP FYE 2027 S3 DHG D24 Boy Outerwear - Ozark Trail" at bounding box center [112, 75] width 148 height 8
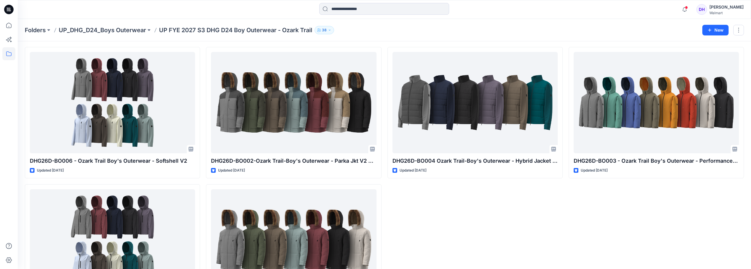
scroll to position [30, 0]
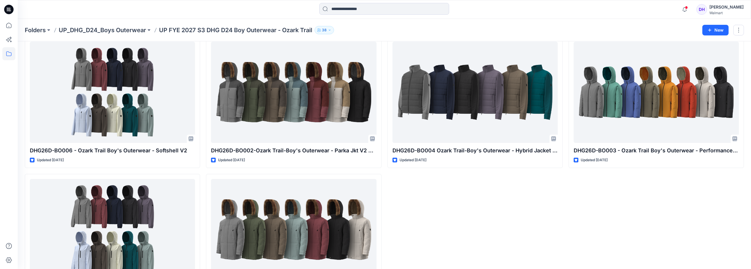
click at [445, 173] on div "DHG26D-BO004 Ozark Trail-Boy's Outerwear - Hybrid Jacket Opt.1 Updated [DATE]" at bounding box center [474, 171] width 175 height 269
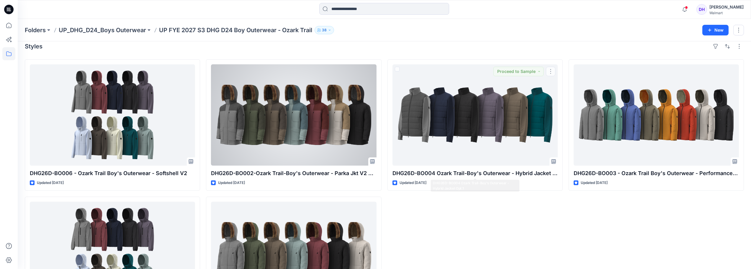
scroll to position [0, 0]
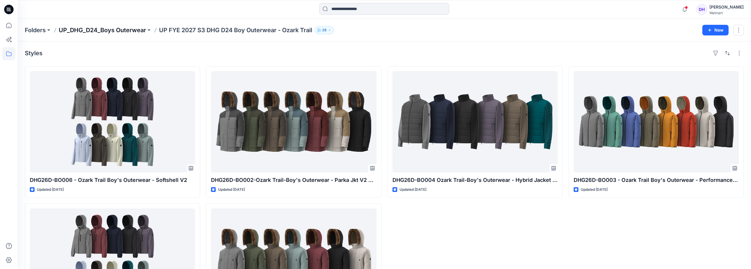
click at [112, 32] on p "UP_DHG_D24_Boys Outerwear" at bounding box center [102, 30] width 87 height 8
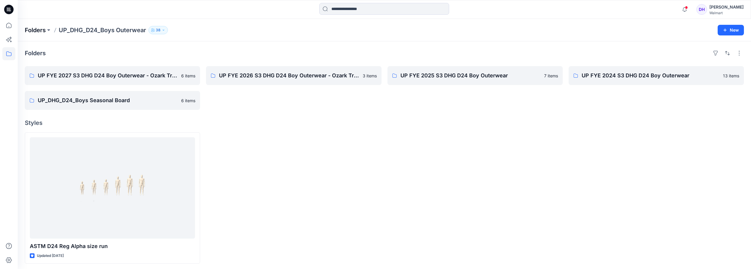
click at [45, 31] on p "Folders" at bounding box center [35, 30] width 21 height 8
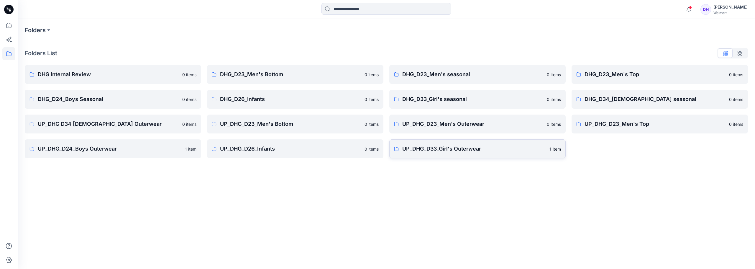
click at [460, 149] on p "UP_DHG_D33_Girl's Outerwear" at bounding box center [474, 149] width 144 height 8
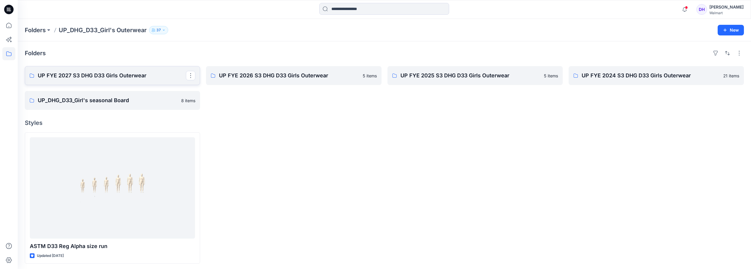
click at [131, 78] on p "UP FYE 2027 S3 DHG D33 Girls Outerwear" at bounding box center [112, 75] width 148 height 8
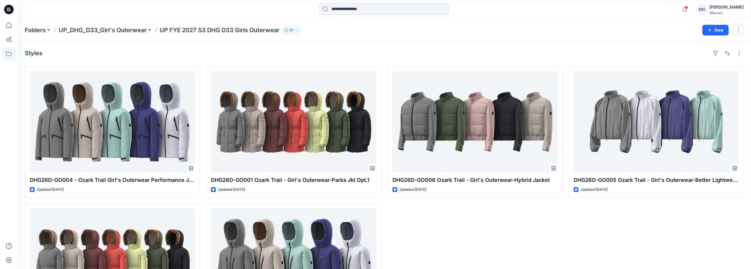
click at [467, 256] on div "DHG26D-GO006 Ozark Trail - Girl's Outerwear-Hybrid Jacket Updated 2 days ago" at bounding box center [474, 200] width 175 height 269
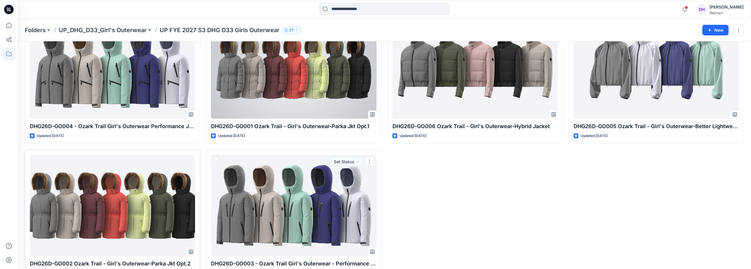
scroll to position [43, 0]
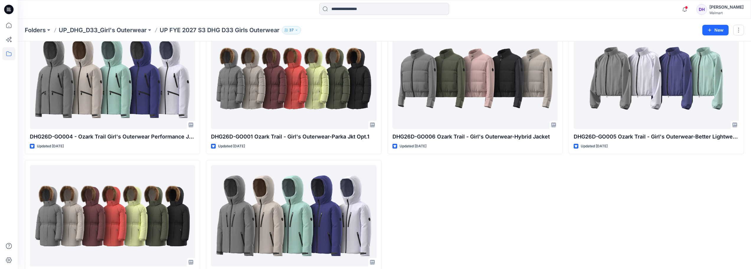
drag, startPoint x: 456, startPoint y: 227, endPoint x: 456, endPoint y: 231, distance: 4.2
click at [458, 229] on div "DHG26D-GO006 Ozark Trail - Girl's Outerwear-Hybrid Jacket Updated 2 days ago" at bounding box center [474, 157] width 175 height 269
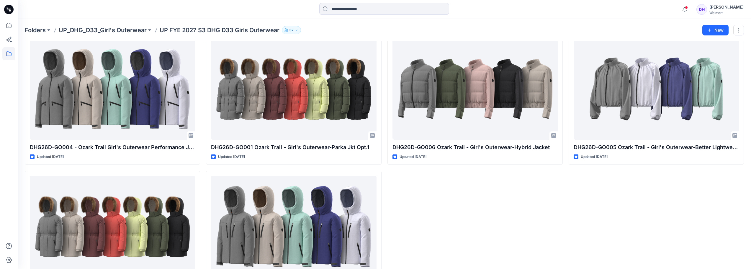
scroll to position [14, 0]
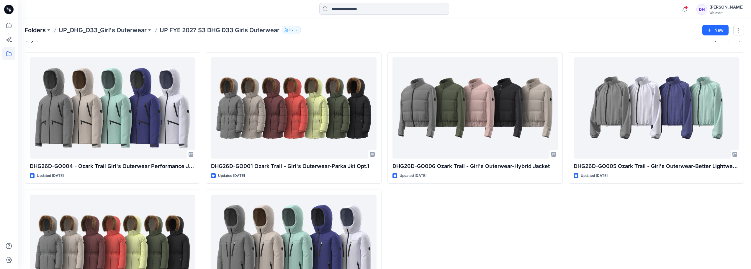
click at [44, 29] on p "Folders" at bounding box center [35, 30] width 21 height 8
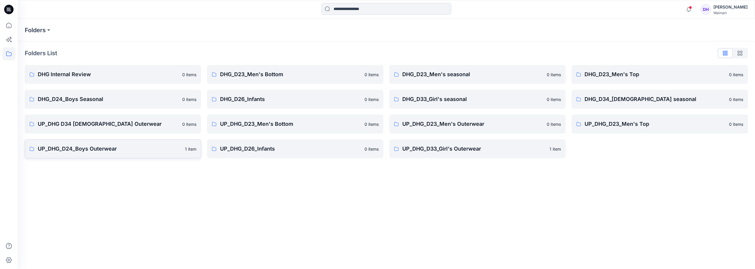
click at [116, 149] on p "UP_DHG_D24_Boys Outerwear" at bounding box center [110, 149] width 144 height 8
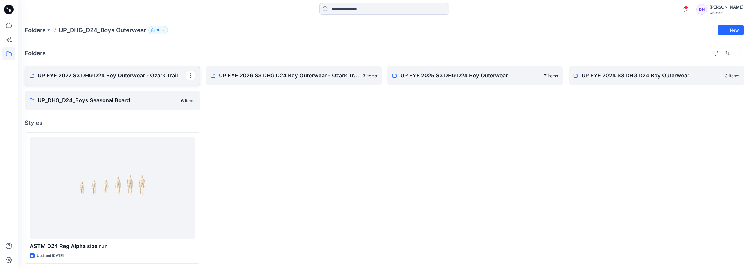
click at [116, 76] on p "UP FYE 2027 S3 DHG D24 Boy Outerwear - Ozark Trail" at bounding box center [112, 75] width 148 height 8
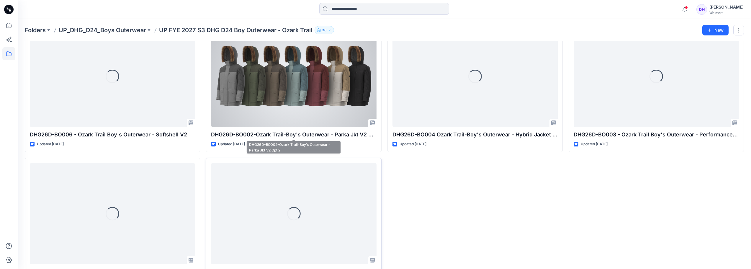
scroll to position [73, 0]
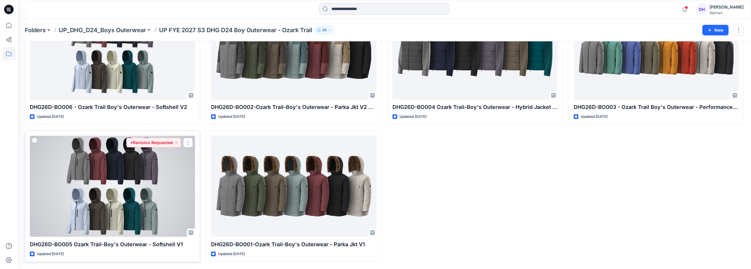
click at [149, 178] on div at bounding box center [112, 185] width 165 height 101
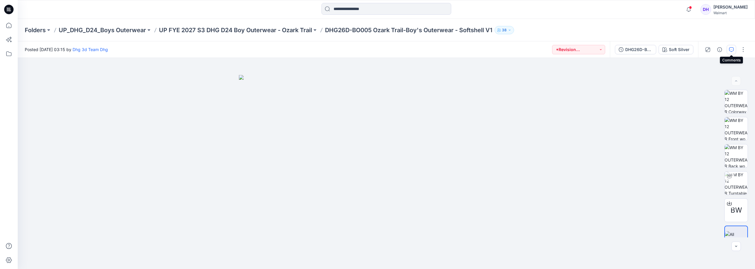
click at [729, 50] on icon "button" at bounding box center [731, 49] width 5 height 5
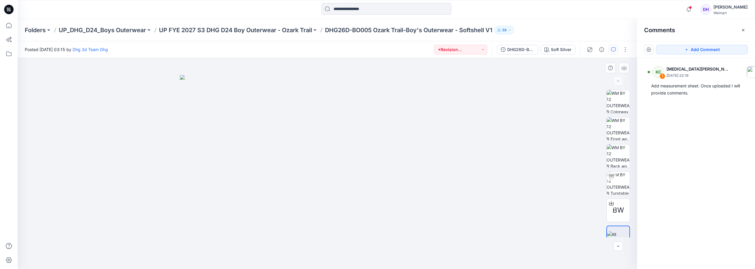
drag, startPoint x: 526, startPoint y: 163, endPoint x: 363, endPoint y: 138, distance: 165.0
click at [517, 163] on div at bounding box center [328, 163] width 620 height 211
click at [261, 32] on p "UP FYE 2027 S3 DHG D24 Boy Outerwear - Ozark Trail" at bounding box center [235, 30] width 153 height 8
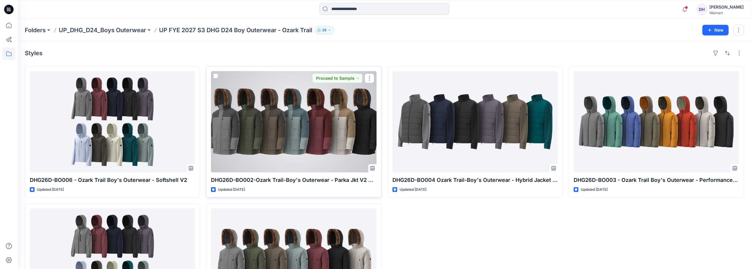
click at [321, 145] on div at bounding box center [293, 121] width 165 height 101
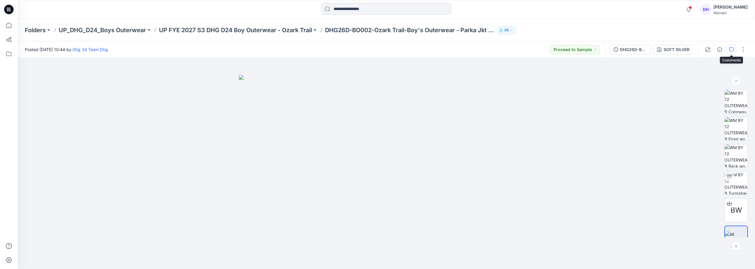
click at [732, 50] on icon "button" at bounding box center [731, 49] width 5 height 5
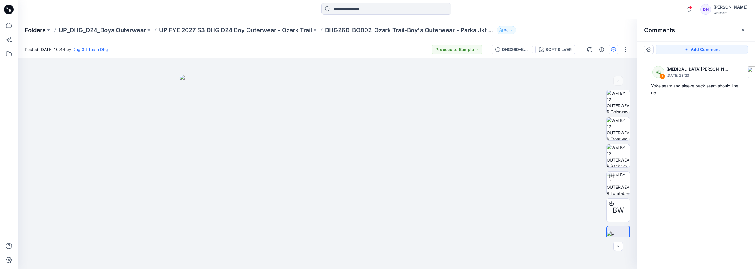
click at [34, 30] on p "Folders" at bounding box center [35, 30] width 21 height 8
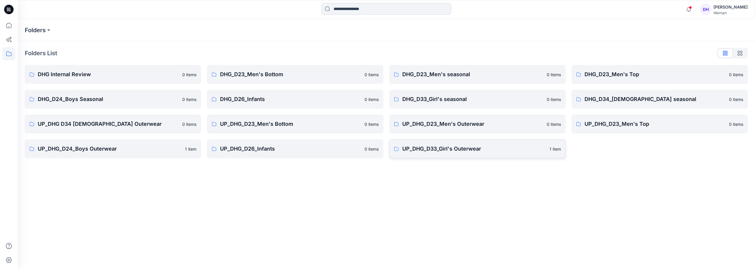
click at [453, 153] on p "UP_DHG_D33_Girl's Outerwear" at bounding box center [474, 149] width 144 height 8
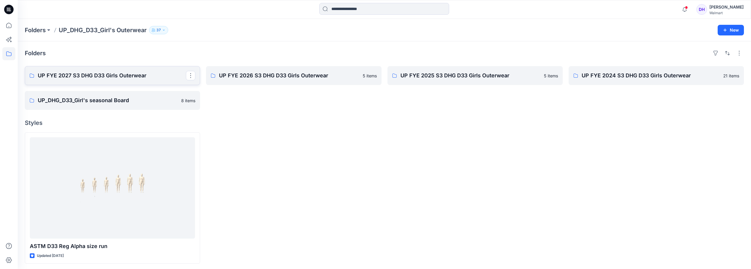
click at [118, 79] on p "UP FYE 2027 S3 DHG D33 Girls Outerwear" at bounding box center [112, 75] width 148 height 8
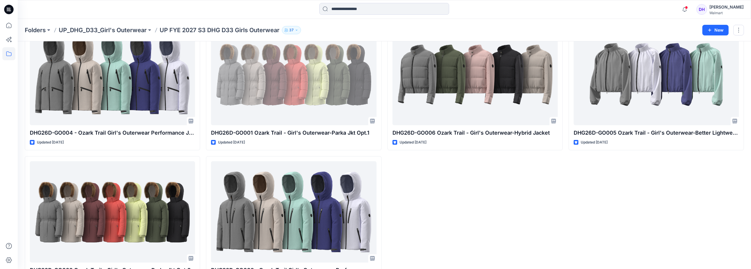
scroll to position [30, 0]
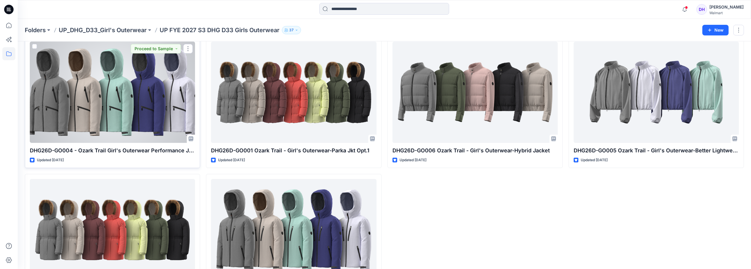
click at [142, 110] on div at bounding box center [112, 92] width 165 height 101
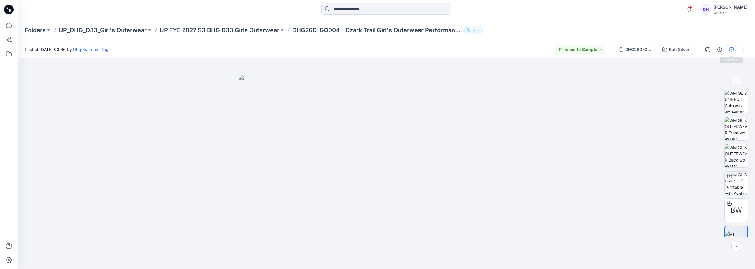
click at [732, 48] on icon "button" at bounding box center [731, 49] width 5 height 5
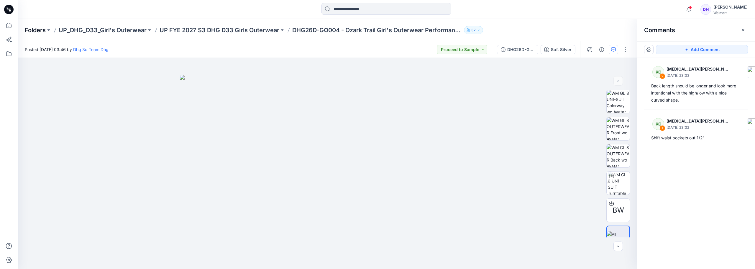
click at [44, 30] on p "Folders" at bounding box center [35, 30] width 21 height 8
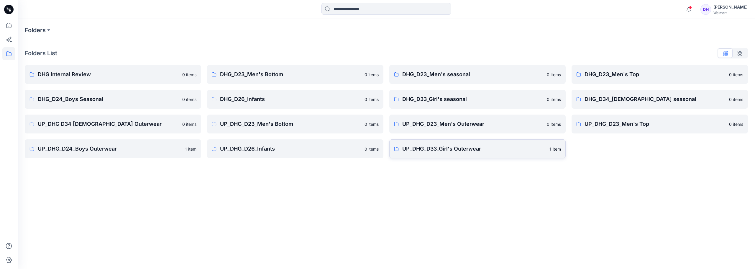
click at [453, 152] on link "UP_DHG_D33_Girl's Outerwear 1 item" at bounding box center [477, 148] width 176 height 19
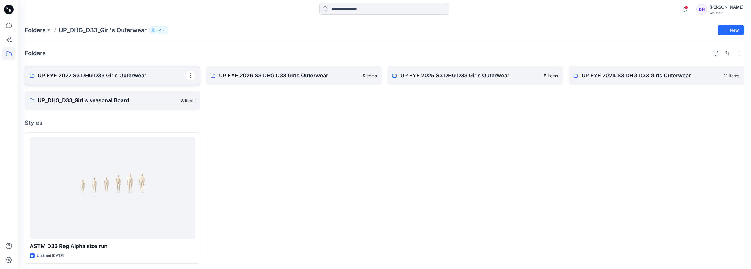
click at [107, 78] on p "UP FYE 2027 S3 DHG D33 Girls Outerwear" at bounding box center [112, 75] width 148 height 8
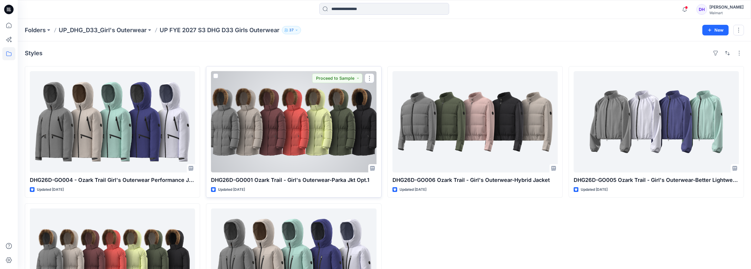
click at [333, 157] on div at bounding box center [293, 121] width 165 height 101
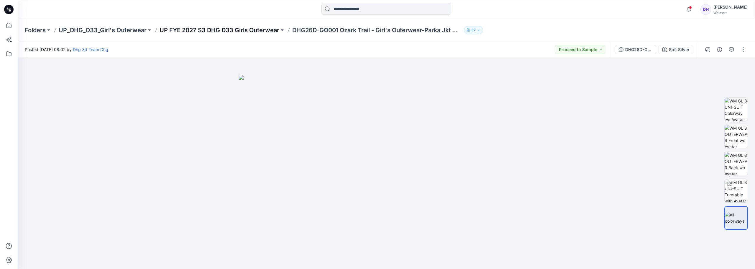
click at [257, 30] on p "UP FYE 2027 S3 DHG D33 Girls Outerwear" at bounding box center [220, 30] width 120 height 8
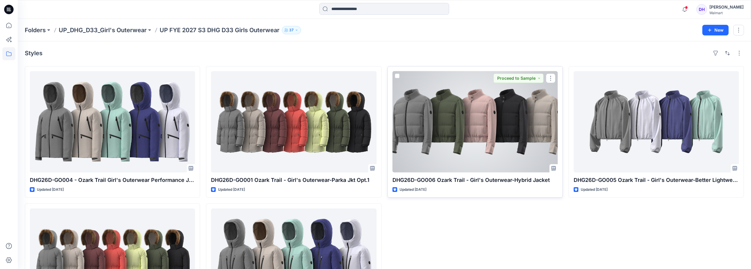
click at [459, 160] on div at bounding box center [474, 121] width 165 height 101
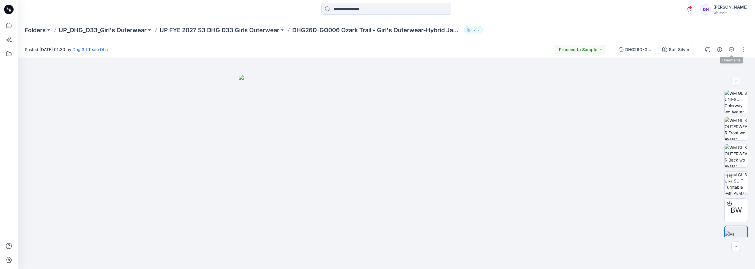
click at [731, 50] on icon "button" at bounding box center [731, 49] width 5 height 5
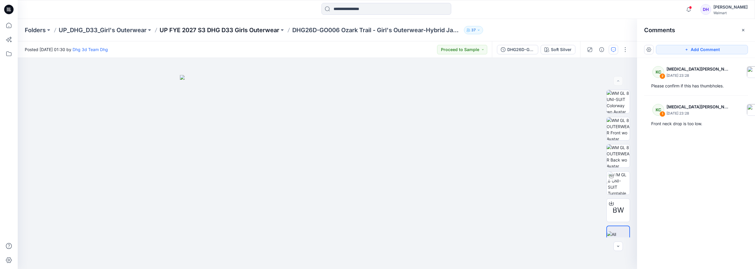
click at [261, 33] on p "UP FYE 2027 S3 DHG D33 Girls Outerwear" at bounding box center [220, 30] width 120 height 8
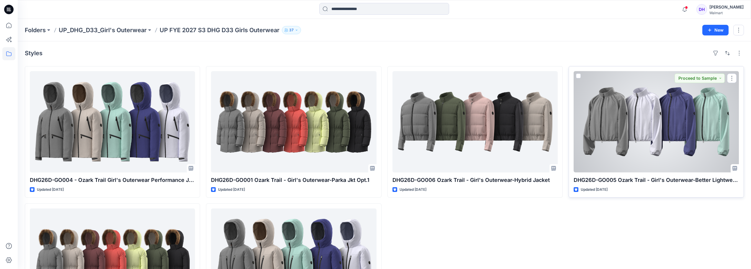
click at [638, 151] on div at bounding box center [656, 121] width 165 height 101
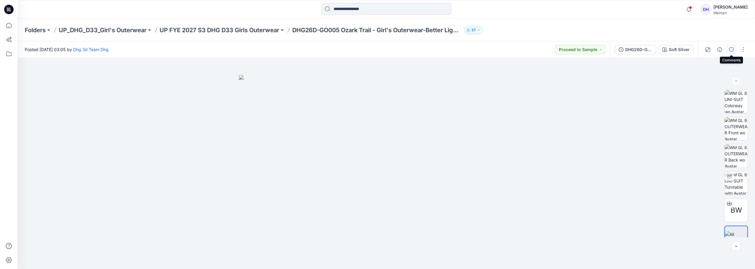
click at [731, 49] on icon "button" at bounding box center [731, 49] width 5 height 5
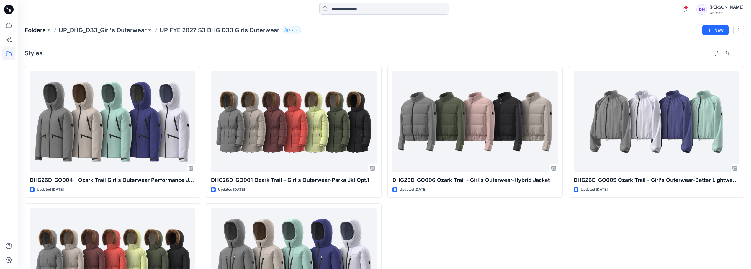
click at [36, 31] on p "Folders" at bounding box center [35, 30] width 21 height 8
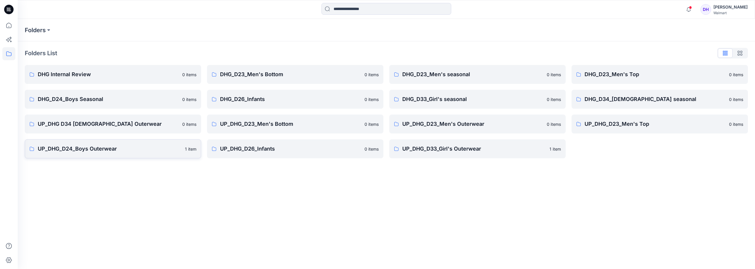
click at [118, 149] on p "UP_DHG_D24_Boys Outerwear" at bounding box center [110, 149] width 144 height 8
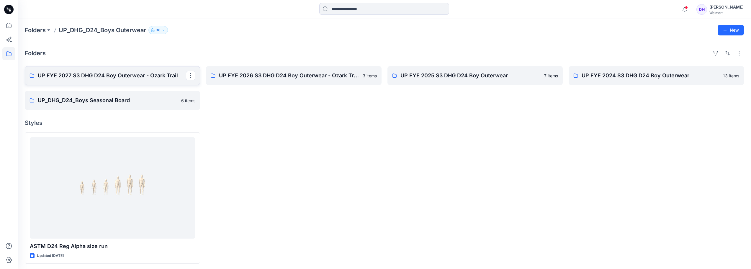
click at [133, 76] on p "UP FYE 2027 S3 DHG D24 Boy Outerwear - Ozark Trail" at bounding box center [112, 75] width 148 height 8
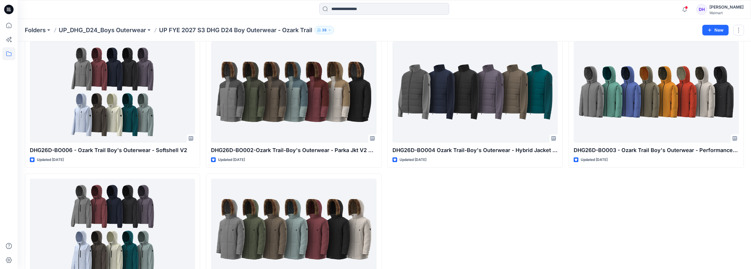
scroll to position [30, 0]
drag, startPoint x: 604, startPoint y: 203, endPoint x: 285, endPoint y: 92, distance: 337.9
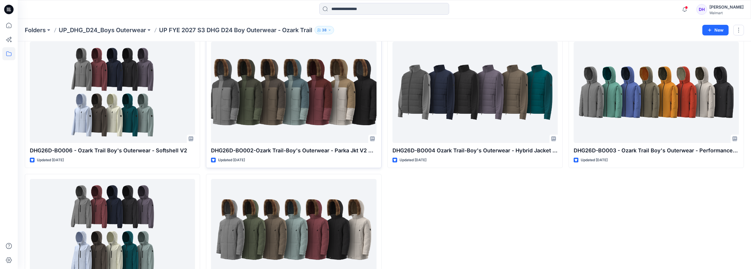
click at [603, 203] on div "DHG26D-BO003 - Ozark Trail Boy's Outerwear - Performance Jacket Opt 2 Updated 2…" at bounding box center [656, 171] width 175 height 269
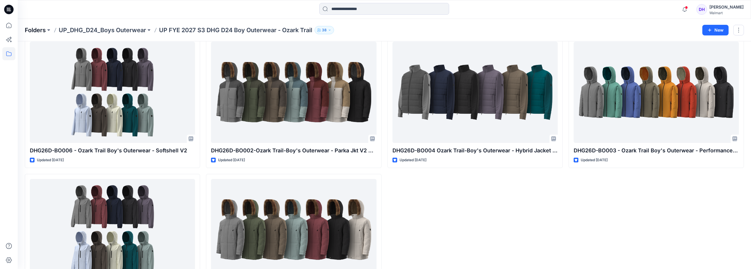
click at [38, 30] on p "Folders" at bounding box center [35, 30] width 21 height 8
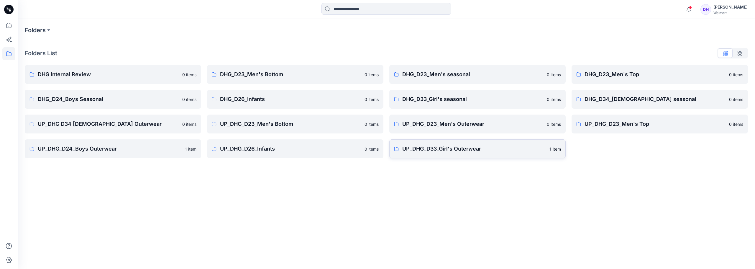
click at [451, 146] on p "UP_DHG_D33_Girl's Outerwear" at bounding box center [474, 149] width 144 height 8
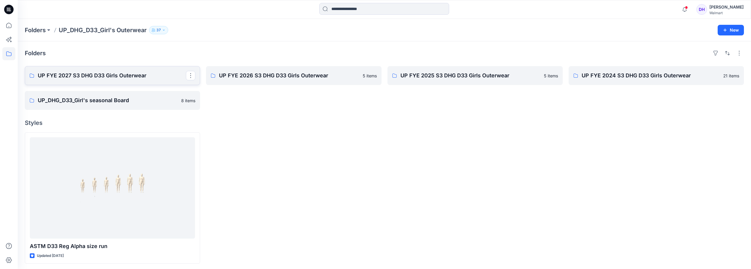
click at [122, 75] on p "UP FYE 2027 S3 DHG D33 Girls Outerwear" at bounding box center [112, 75] width 148 height 8
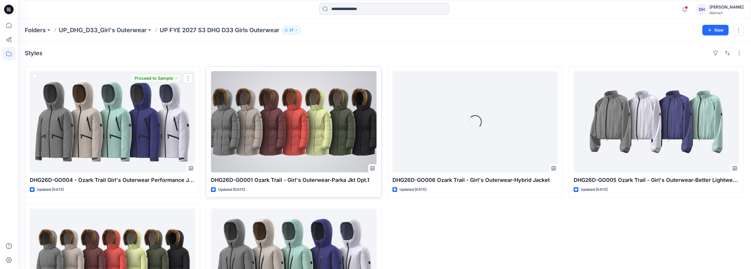
click at [266, 157] on div at bounding box center [293, 121] width 165 height 101
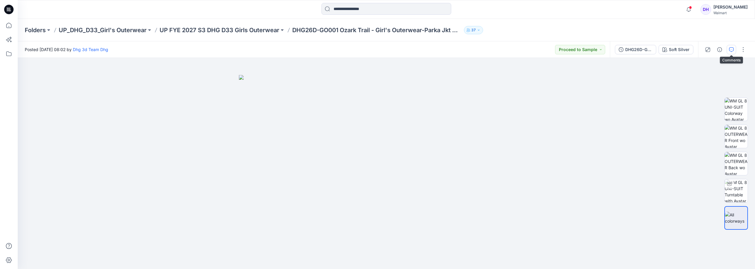
click at [730, 52] on button "button" at bounding box center [731, 49] width 9 height 9
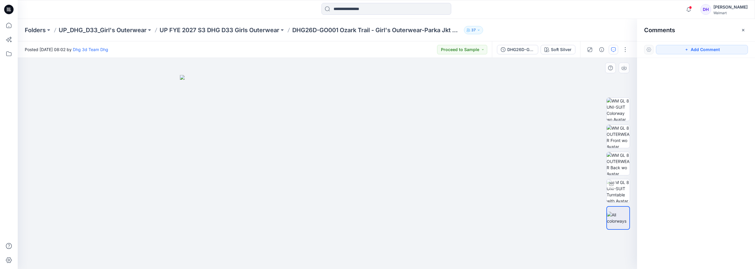
click at [515, 142] on div at bounding box center [328, 163] width 620 height 211
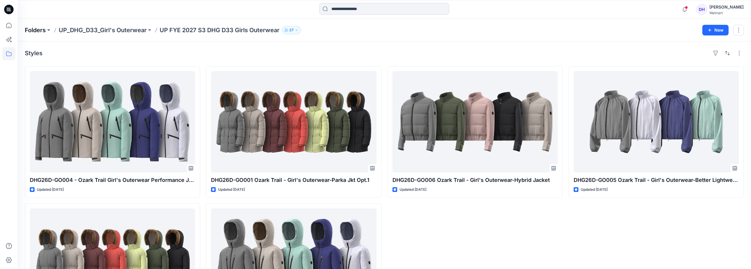
click at [30, 30] on p "Folders" at bounding box center [35, 30] width 21 height 8
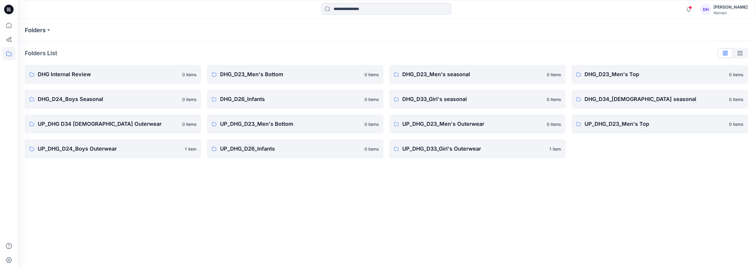
click at [480, 232] on div "Folders Folders List DHG Internal Review 0 items DHG_D24_Boys Seasonal 0 items …" at bounding box center [387, 144] width 738 height 250
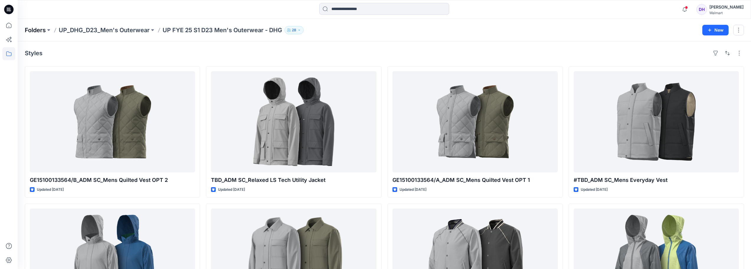
click at [42, 28] on p "Folders" at bounding box center [35, 30] width 21 height 8
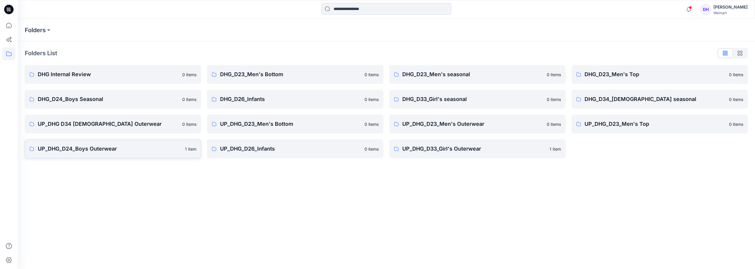
click at [102, 149] on p "UP_DHG_D24_Boys Outerwear" at bounding box center [110, 149] width 144 height 8
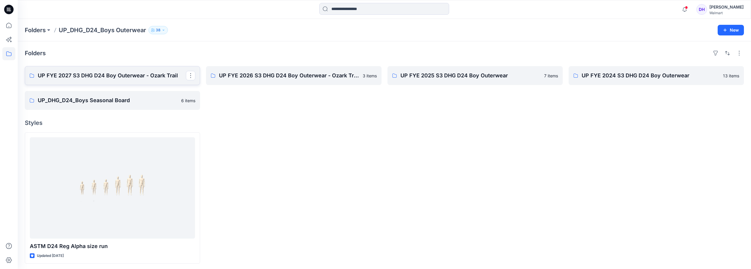
click at [101, 78] on p "UP FYE 2027 S3 DHG D24 Boy Outerwear - Ozark Trail" at bounding box center [112, 75] width 148 height 8
click at [40, 27] on p "Folders" at bounding box center [35, 30] width 21 height 8
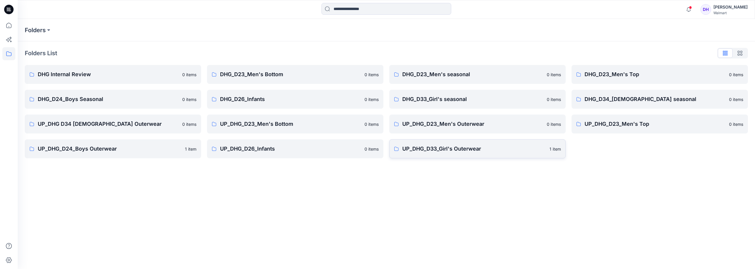
click at [449, 152] on p "UP_DHG_D33_Girl's Outerwear" at bounding box center [474, 149] width 144 height 8
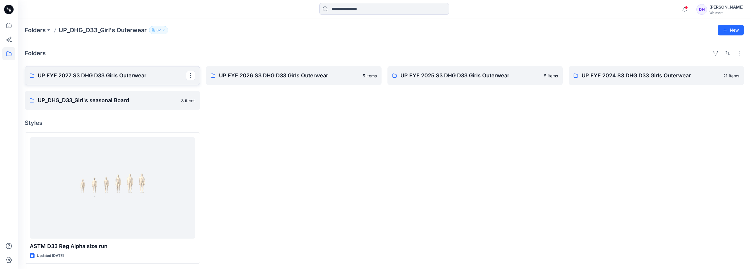
click at [97, 81] on link "UP FYE 2027 S3 DHG D33 Girls Outerwear" at bounding box center [112, 75] width 175 height 19
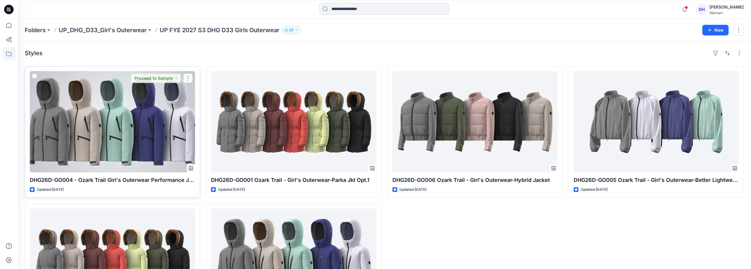
click at [112, 148] on div at bounding box center [112, 121] width 165 height 101
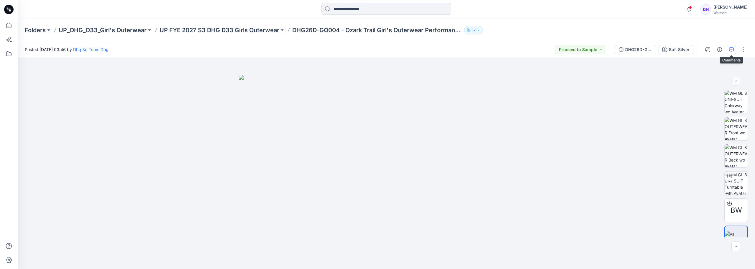
click at [733, 49] on icon "button" at bounding box center [731, 49] width 5 height 5
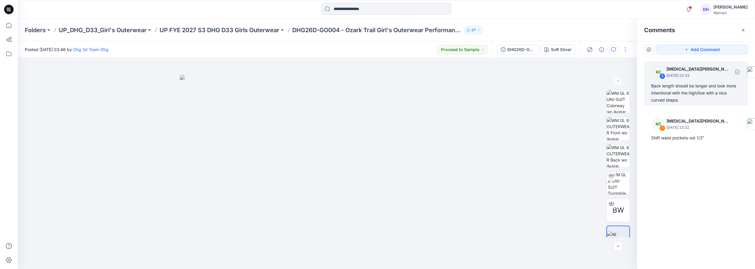
click at [675, 84] on div "Back length should be longer and look more intentional with the high/low with a…" at bounding box center [697, 92] width 90 height 21
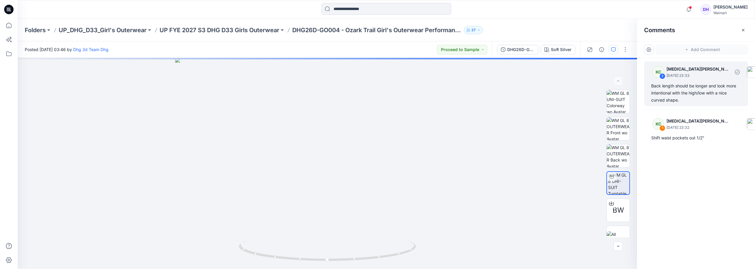
click at [663, 77] on div "2" at bounding box center [663, 76] width 6 height 6
click at [704, 190] on div "KC 2 [MEDICAL_DATA][PERSON_NAME] [DATE] 23:33 Back length should be longer and …" at bounding box center [696, 152] width 118 height 189
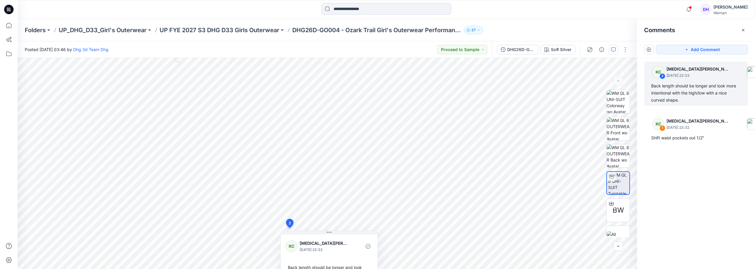
click at [702, 210] on div "KC 2 [MEDICAL_DATA][PERSON_NAME] [DATE] 23:33 Back length should be longer and …" at bounding box center [696, 152] width 118 height 189
click at [129, 29] on p "UP_DHG_D33_Girl's Outerwear" at bounding box center [103, 30] width 88 height 8
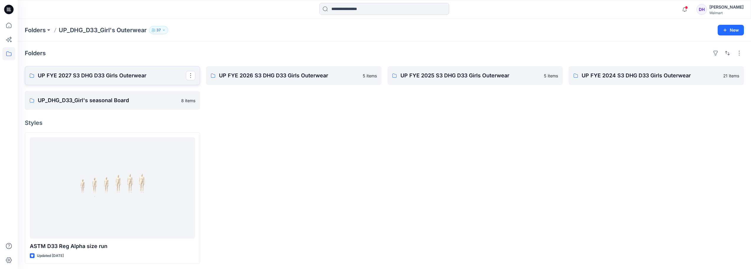
click at [124, 75] on p "UP FYE 2027 S3 DHG D33 Girls Outerwear" at bounding box center [112, 75] width 148 height 8
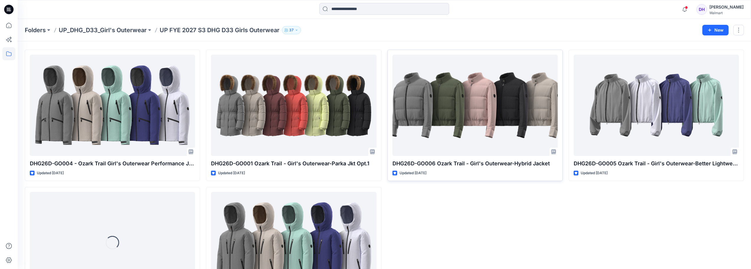
scroll to position [14, 0]
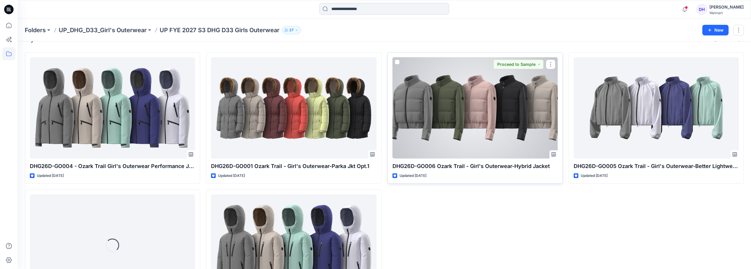
click at [470, 98] on div at bounding box center [474, 107] width 165 height 101
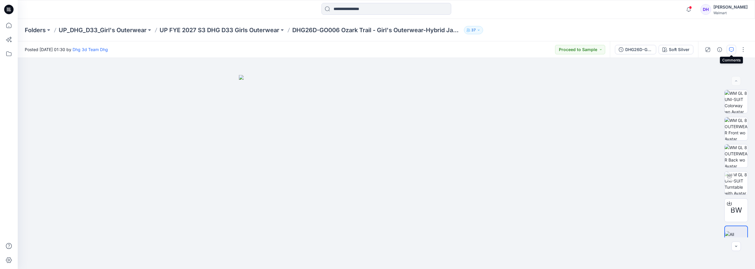
click at [734, 48] on icon "button" at bounding box center [731, 49] width 5 height 5
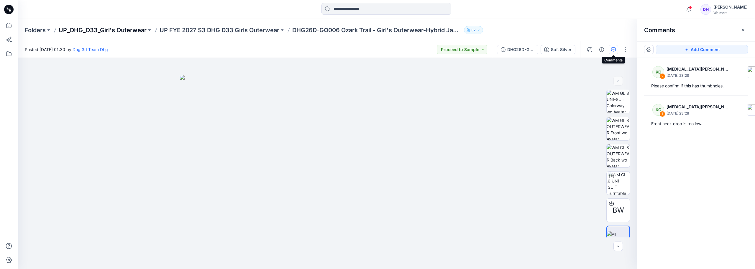
click at [119, 29] on p "UP_DHG_D33_Girl's Outerwear" at bounding box center [103, 30] width 88 height 8
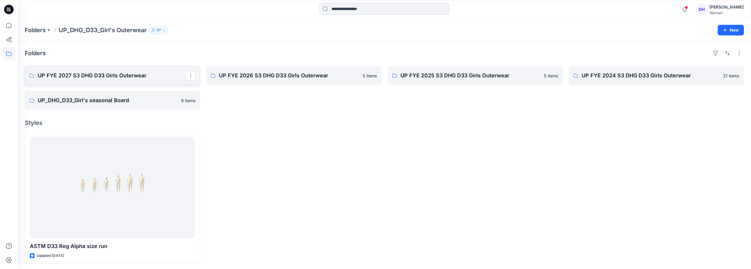
click at [117, 77] on p "UP FYE 2027 S3 DHG D33 Girls Outerwear" at bounding box center [112, 75] width 148 height 8
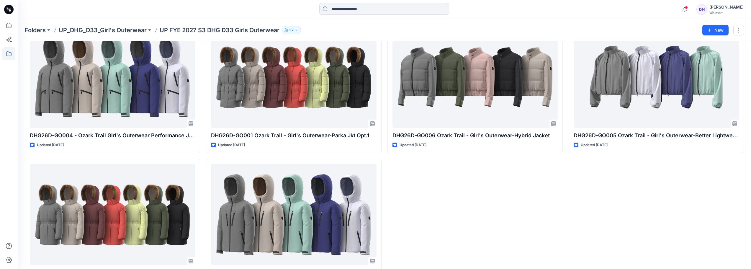
scroll to position [14, 0]
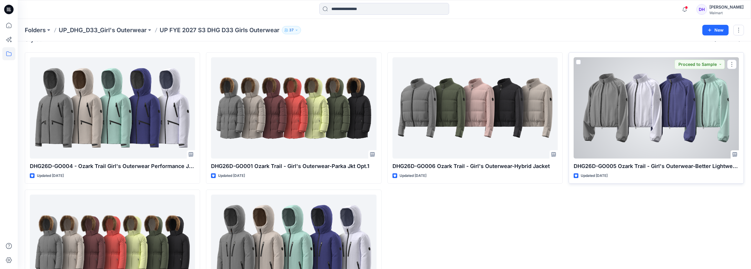
click at [664, 115] on div at bounding box center [656, 107] width 165 height 101
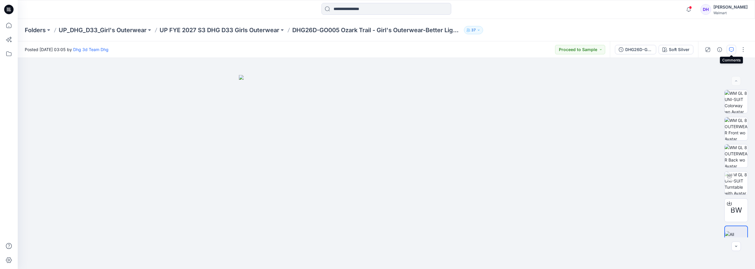
click at [734, 49] on icon "button" at bounding box center [731, 49] width 5 height 5
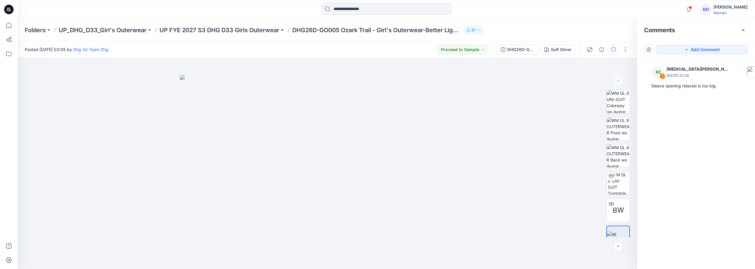
click at [683, 226] on div "KC 1 [MEDICAL_DATA][PERSON_NAME] [DATE] 23:26 Sleeve opening relaxed is too big." at bounding box center [696, 152] width 118 height 189
click at [44, 30] on p "Folders" at bounding box center [35, 30] width 21 height 8
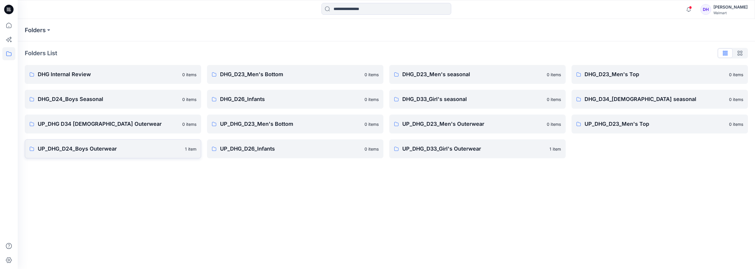
click at [122, 146] on p "UP_DHG_D24_Boys Outerwear" at bounding box center [110, 149] width 144 height 8
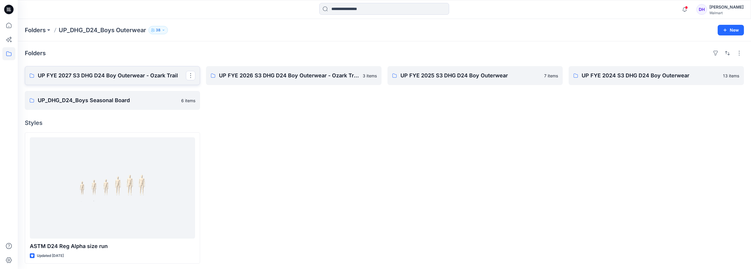
click at [112, 77] on p "UP FYE 2027 S3 DHG D24 Boy Outerwear - Ozark Trail" at bounding box center [112, 75] width 148 height 8
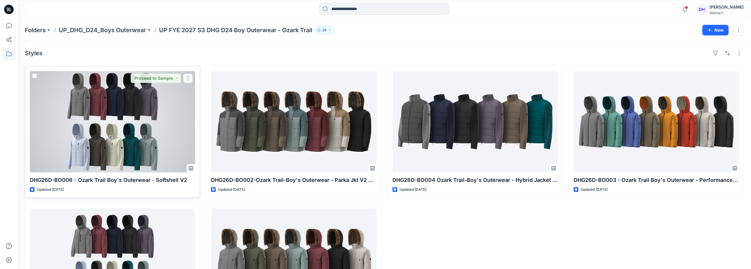
click at [158, 133] on div at bounding box center [112, 121] width 165 height 101
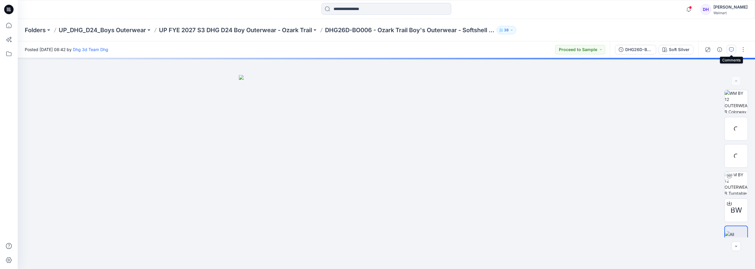
click at [730, 50] on icon "button" at bounding box center [731, 49] width 5 height 5
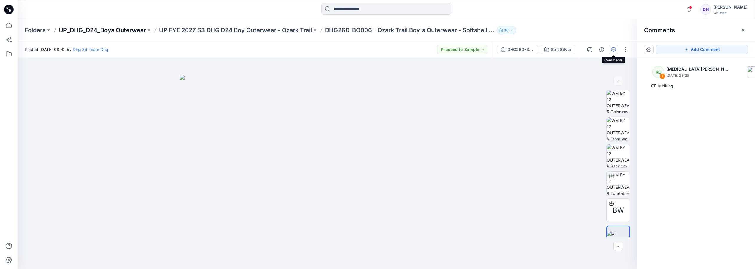
click at [132, 30] on p "UP_DHG_D24_Boys Outerwear" at bounding box center [102, 30] width 87 height 8
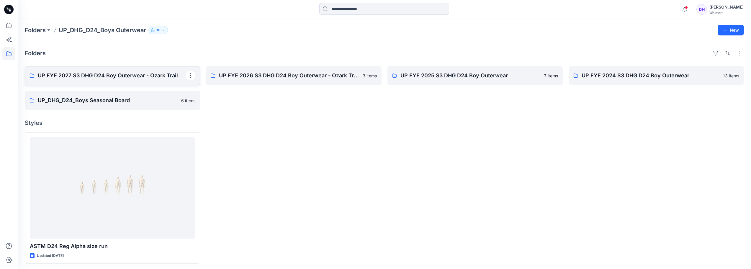
click at [123, 73] on p "UP FYE 2027 S3 DHG D24 Boy Outerwear - Ozark Trail" at bounding box center [112, 75] width 148 height 8
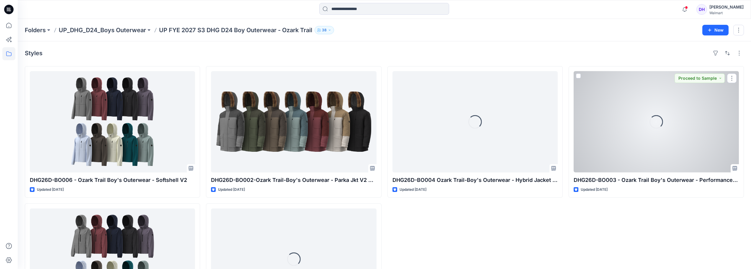
click at [658, 154] on div "Loading..." at bounding box center [656, 121] width 165 height 101
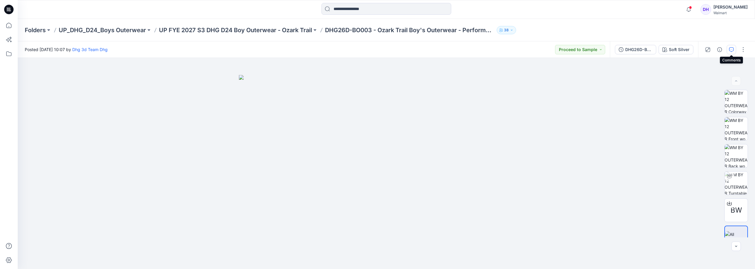
click at [731, 51] on icon "button" at bounding box center [731, 49] width 5 height 5
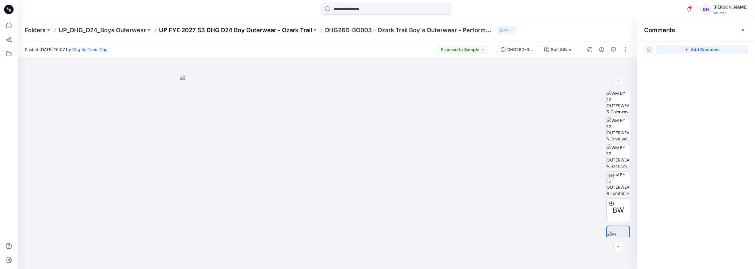
click at [280, 28] on p "UP FYE 2027 S3 DHG D24 Boy Outerwear - Ozark Trail" at bounding box center [235, 30] width 153 height 8
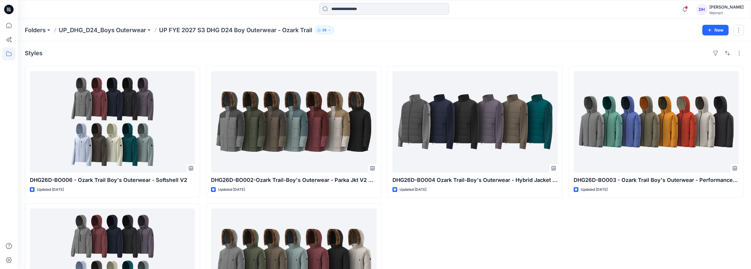
click at [445, 238] on div "DHG26D-BO004 Ozark Trail-Boy's Outerwear - Hybrid Jacket Opt.1 Updated [DATE]" at bounding box center [474, 200] width 175 height 269
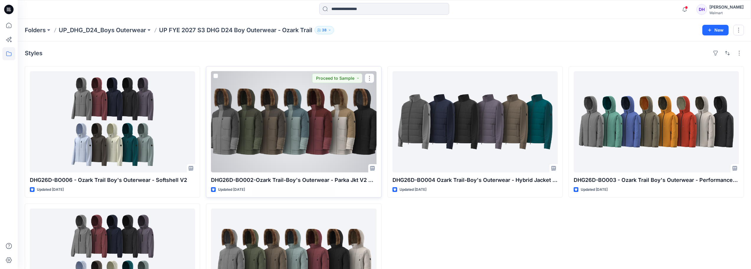
click at [243, 148] on div at bounding box center [293, 121] width 165 height 101
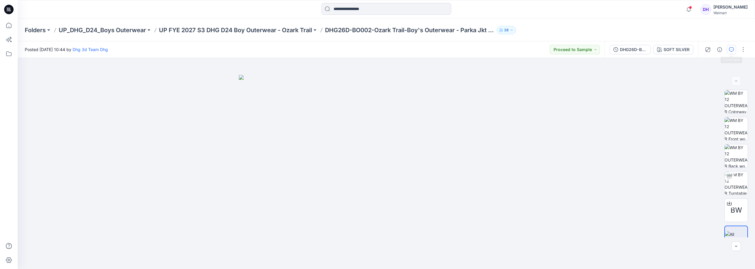
click at [730, 50] on icon "button" at bounding box center [731, 49] width 5 height 5
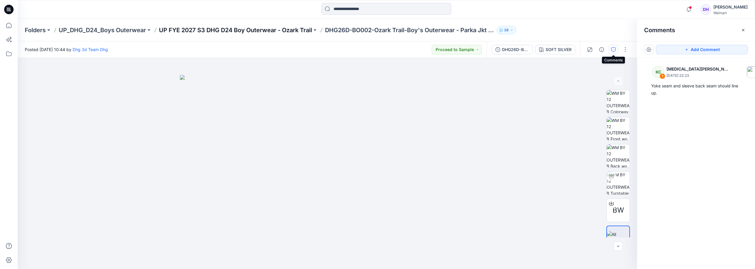
click at [211, 30] on p "UP FYE 2027 S3 DHG D24 Boy Outerwear - Ozark Trail" at bounding box center [235, 30] width 153 height 8
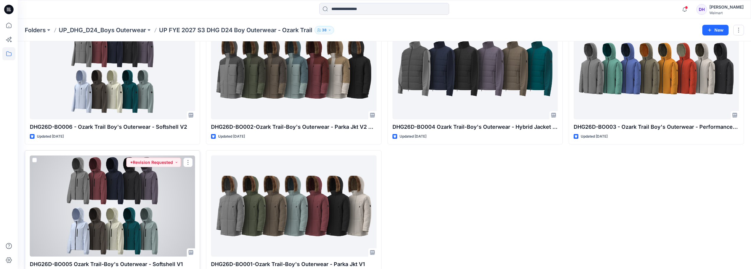
scroll to position [73, 0]
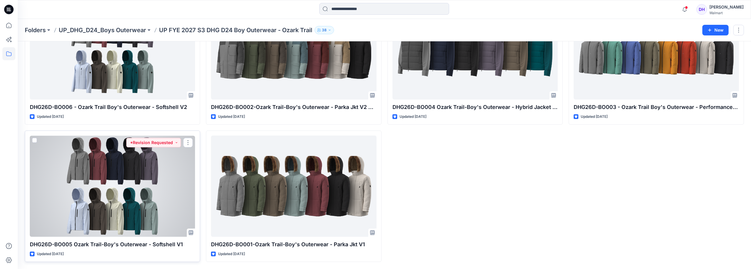
click at [129, 193] on div at bounding box center [112, 185] width 165 height 101
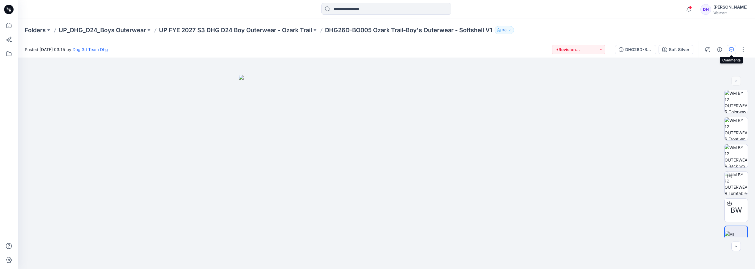
click at [734, 52] on button "button" at bounding box center [731, 49] width 9 height 9
